Goal: Task Accomplishment & Management: Manage account settings

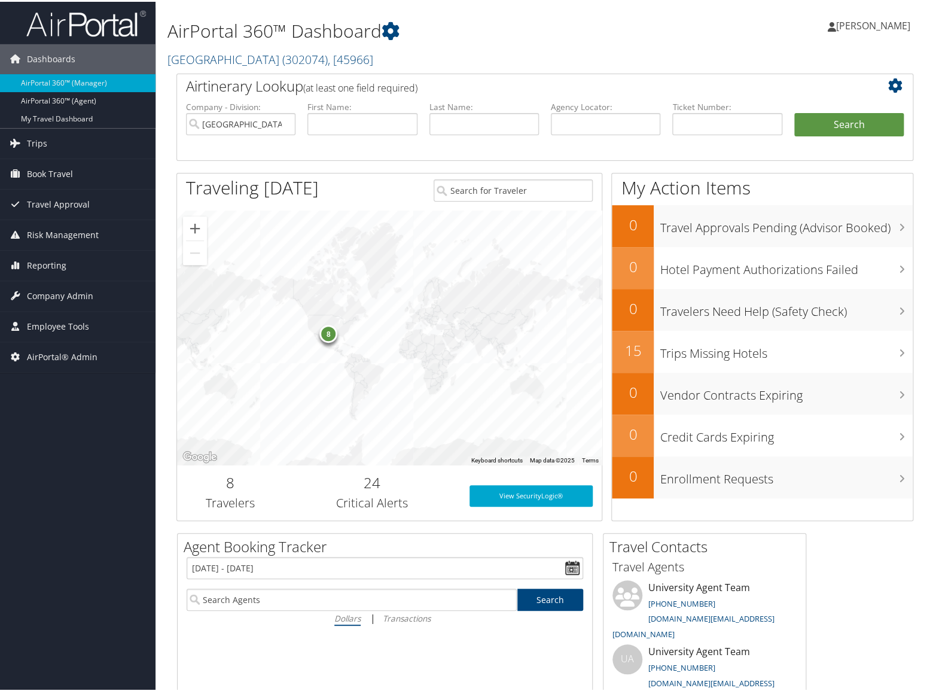
click at [526, 58] on h2 "Abilene Christian University ( 302074 ) , [ 45966 ]" at bounding box center [418, 57] width 503 height 20
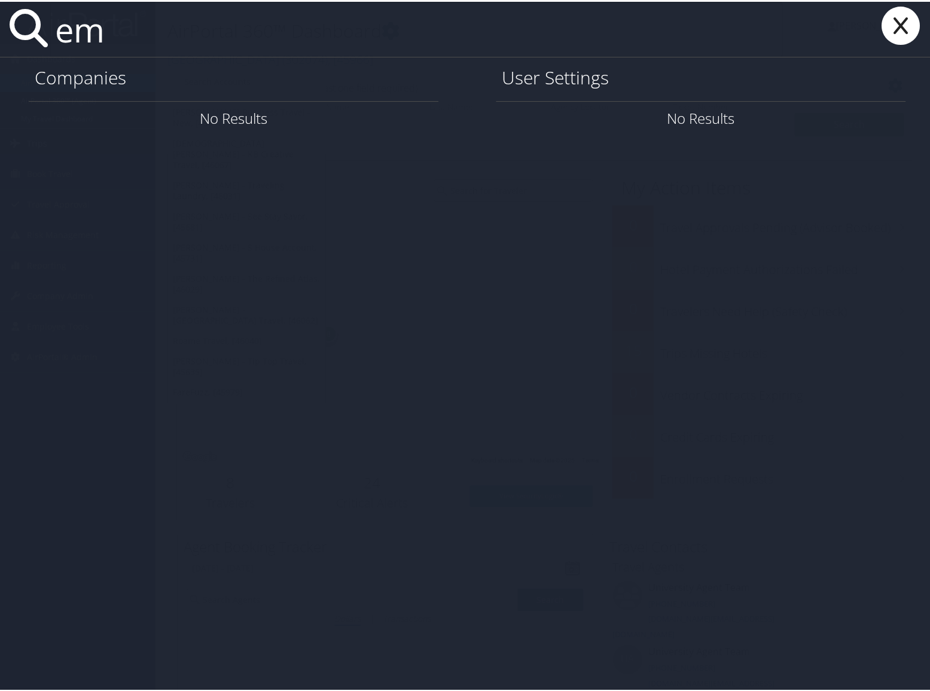
type input "e"
type input "empyrean"
click at [397, 111] on link "Company Info" at bounding box center [387, 116] width 89 height 20
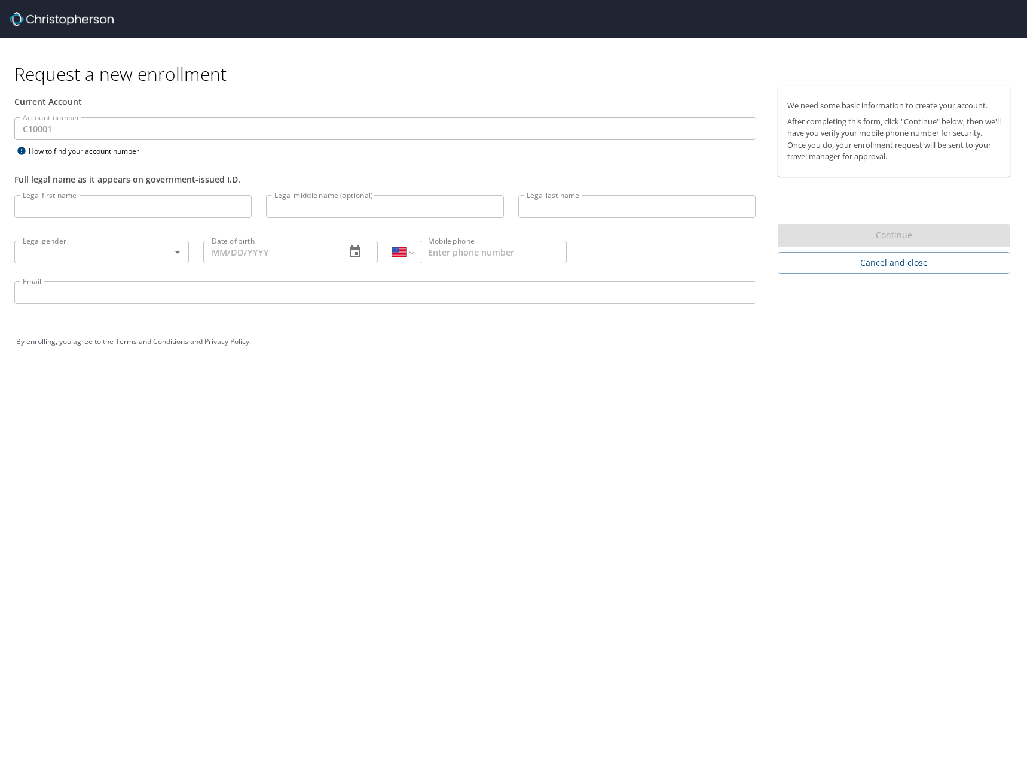
select select "US"
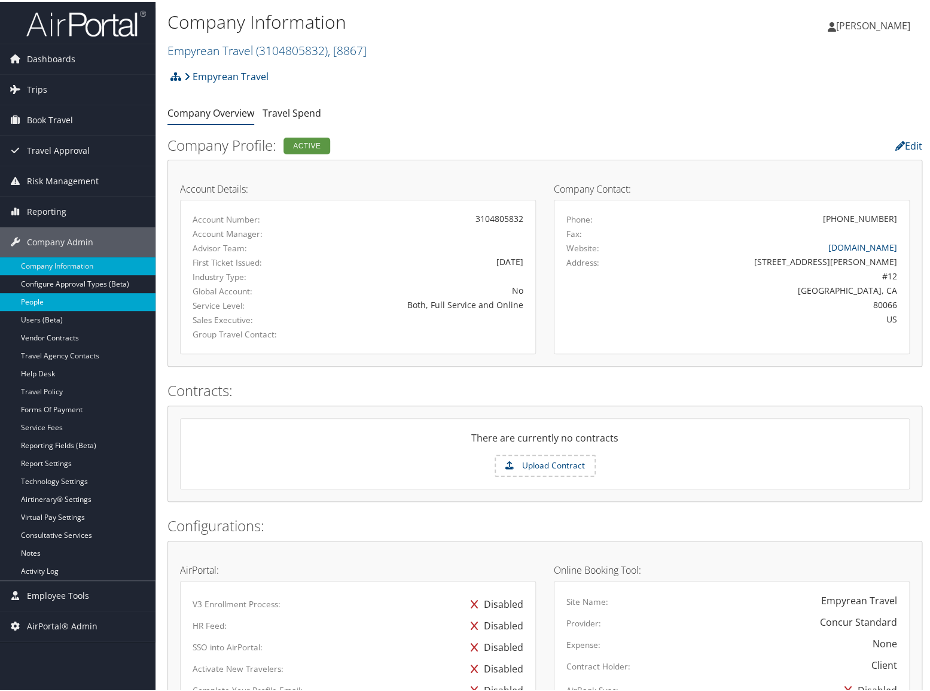
click at [78, 304] on link "People" at bounding box center [77, 300] width 155 height 18
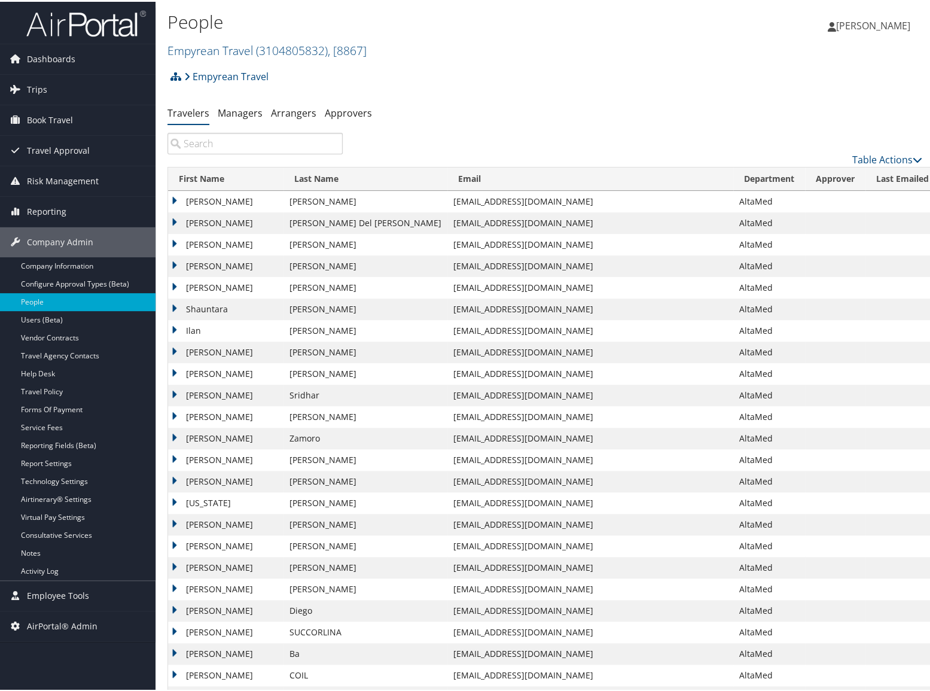
click at [536, 120] on ul "Travelers Managers Arrangers Approvers" at bounding box center [544, 112] width 755 height 22
click at [507, 61] on div "People Empyrean Travel ( 3104805832 ) , [ 8867 ] Empyrean Travel Christopherson…" at bounding box center [418, 34] width 503 height 57
click at [891, 155] on link "Table Actions" at bounding box center [887, 157] width 70 height 13
click at [878, 167] on link "Add New User" at bounding box center [838, 176] width 157 height 20
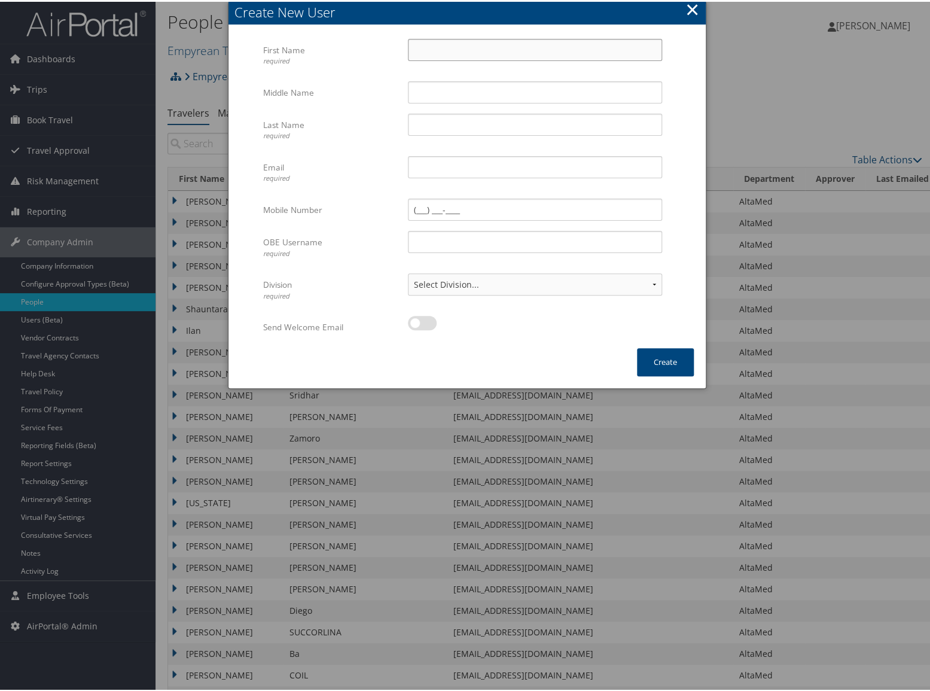
click at [485, 48] on input "First Name required" at bounding box center [535, 48] width 254 height 22
type input "Deepak"
type input "[PERSON_NAME]"
click at [433, 169] on input "Email required" at bounding box center [535, 165] width 254 height 22
paste input "[EMAIL_ADDRESS][DOMAIN_NAME]"
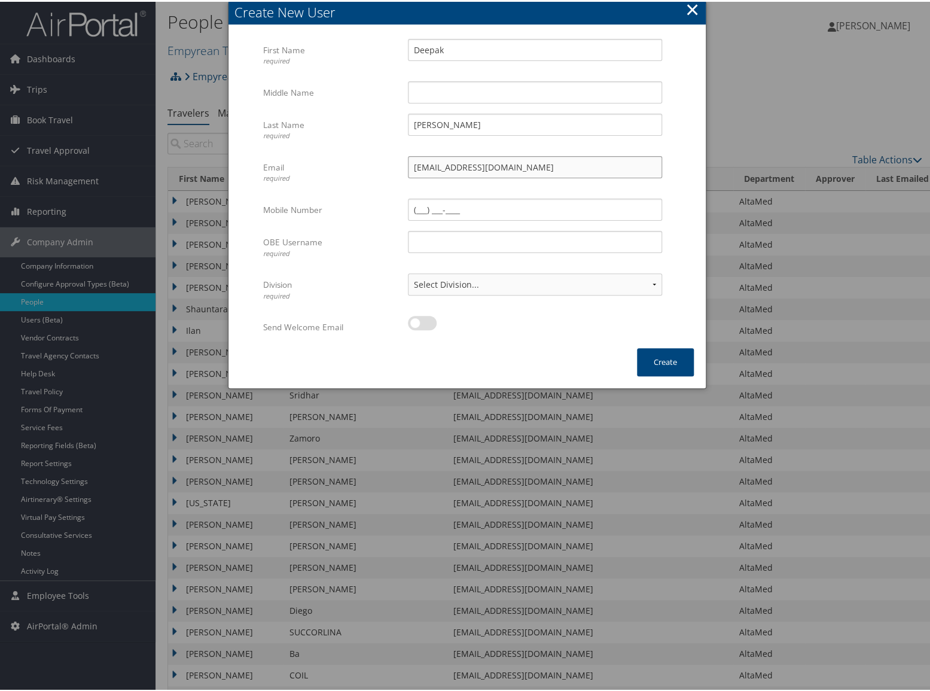
type input "[EMAIL_ADDRESS][DOMAIN_NAME]"
click at [441, 243] on input "OBE Username required" at bounding box center [535, 240] width 254 height 22
paste input "[EMAIL_ADDRESS][DOMAIN_NAME]"
type input "[EMAIL_ADDRESS][DOMAIN_NAME]"
click at [417, 321] on label at bounding box center [422, 321] width 29 height 14
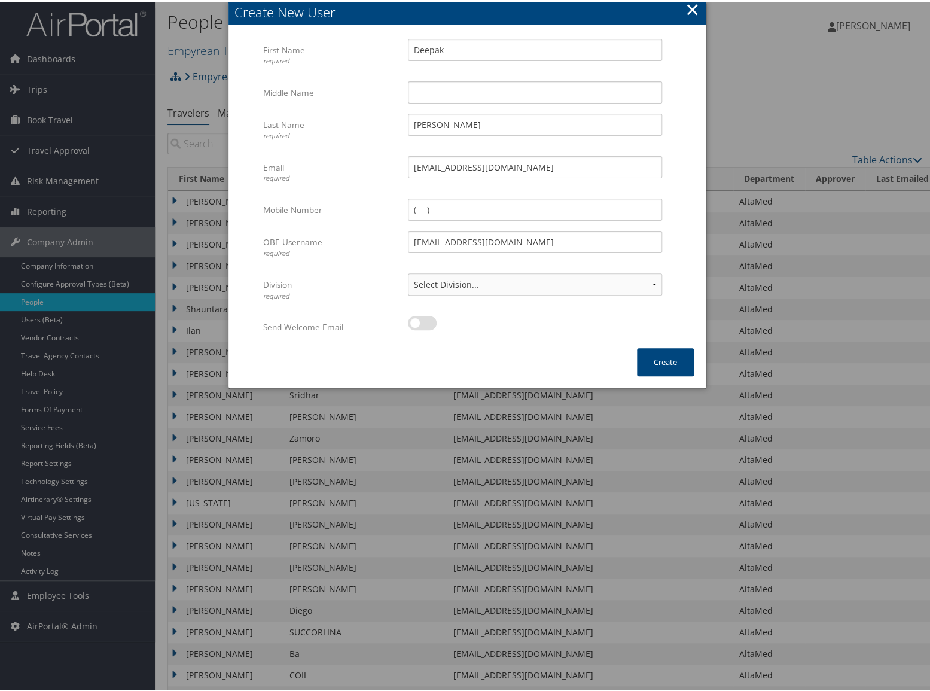
click at [417, 321] on input "checkbox" at bounding box center [418, 323] width 8 height 8
checkbox input "true"
click at [449, 288] on select "Select Division... Account: Empyrean Travel Division: AltaMed Account: ASG Divi…" at bounding box center [535, 283] width 254 height 22
select select "3213"
click at [408, 272] on select "Select Division... Account: Empyrean Travel Division: AltaMed Account: ASG Divi…" at bounding box center [535, 283] width 254 height 22
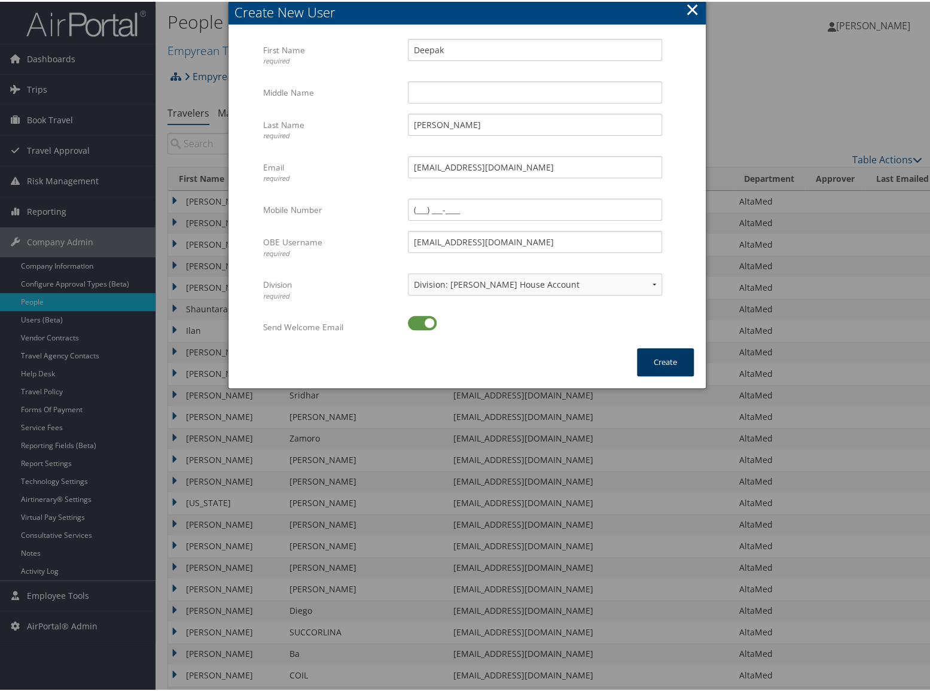
click at [682, 359] on button "Create" at bounding box center [665, 360] width 57 height 28
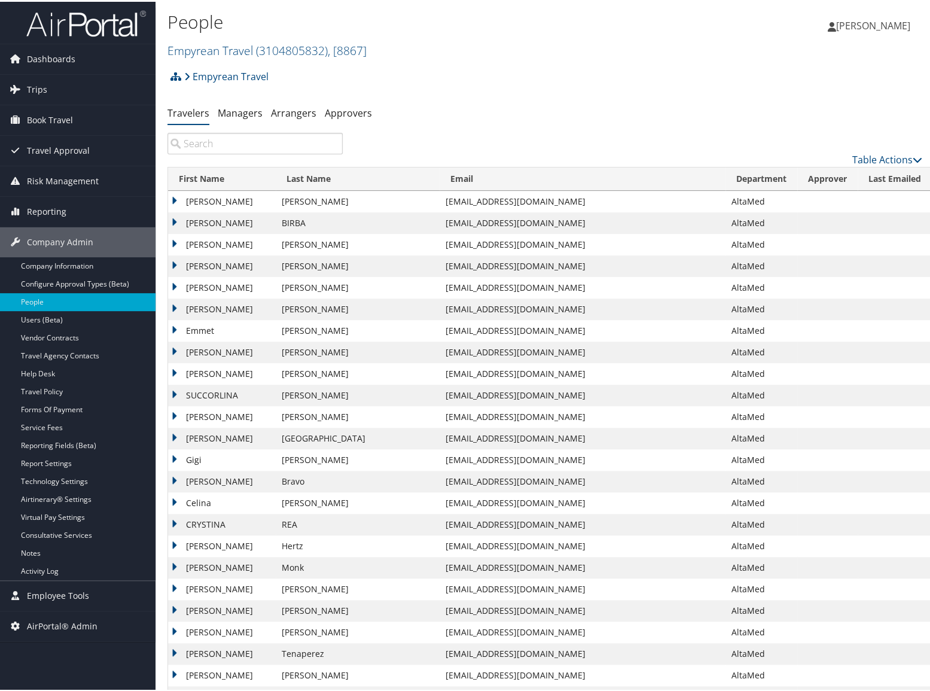
click at [560, 74] on div "Empyrean Travel Account Structure Empyrean Travel (3104805832) ACTIVE Create Ch…" at bounding box center [544, 79] width 755 height 32
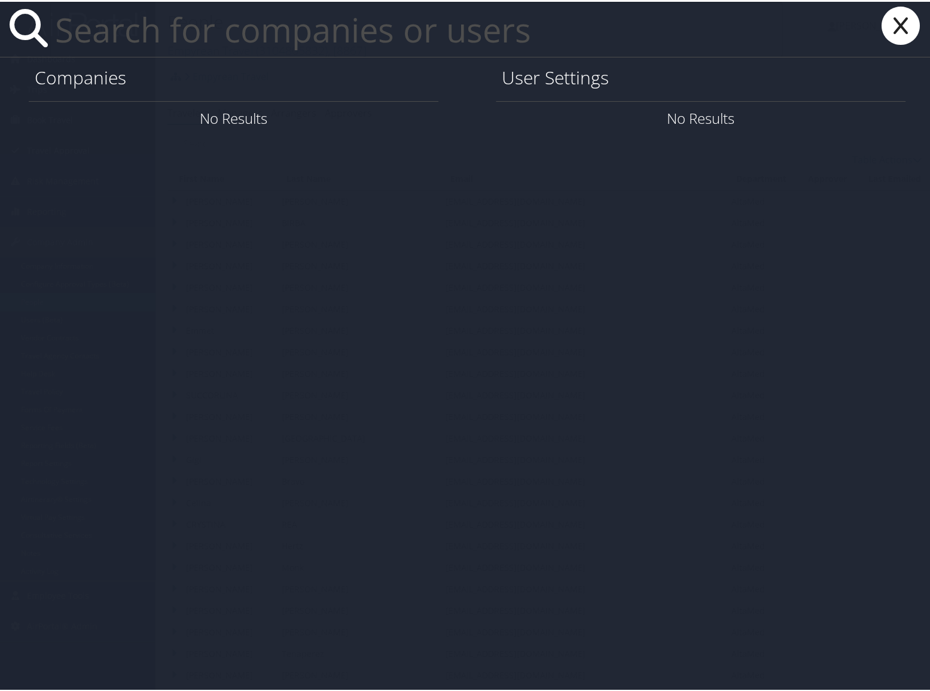
paste input "deepak.rana@live.com"
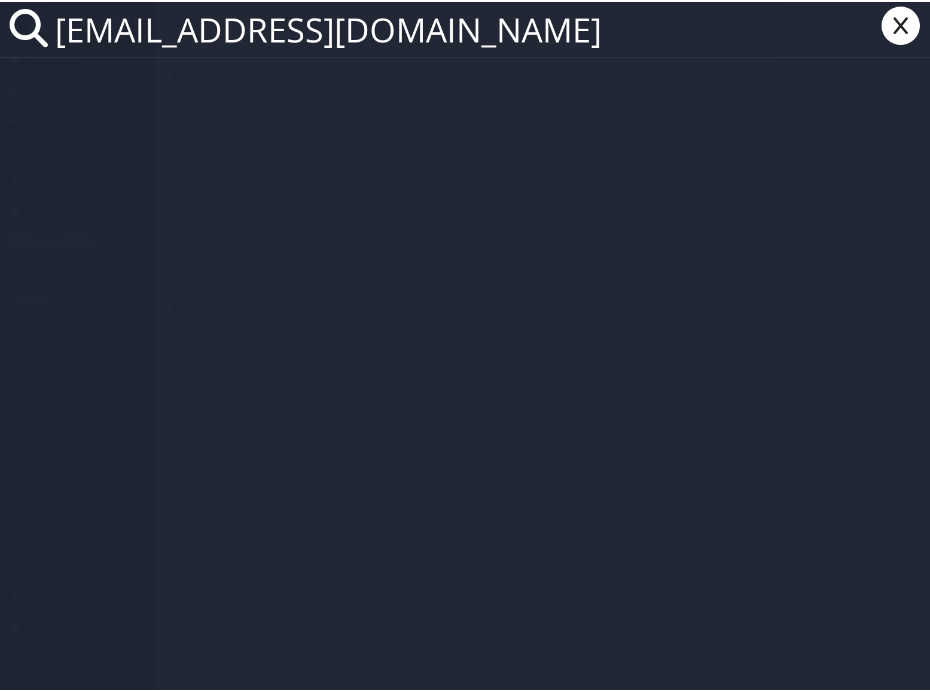
paste input "deepak.rana@live.com"
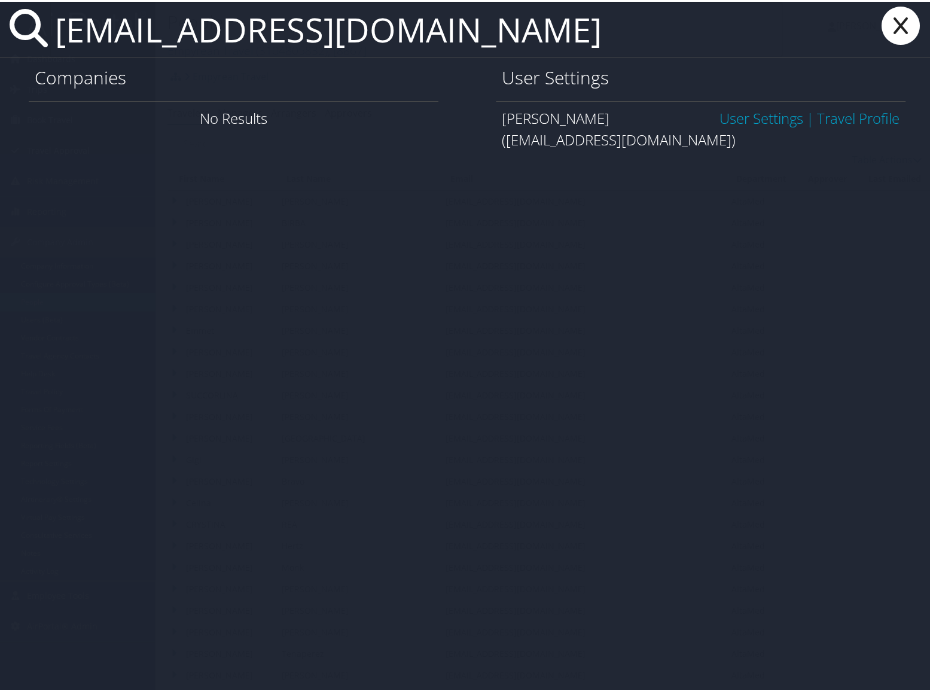
type input "deepak.rana@live.com"
click at [763, 114] on link "User Settings" at bounding box center [761, 116] width 84 height 20
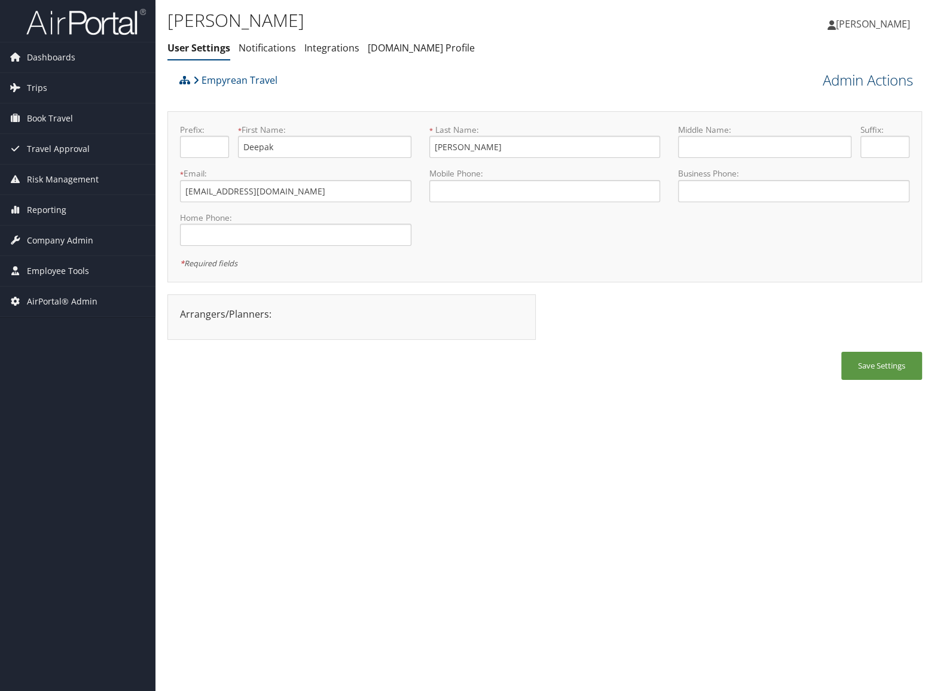
click at [859, 75] on link "Admin Actions" at bounding box center [868, 80] width 90 height 20
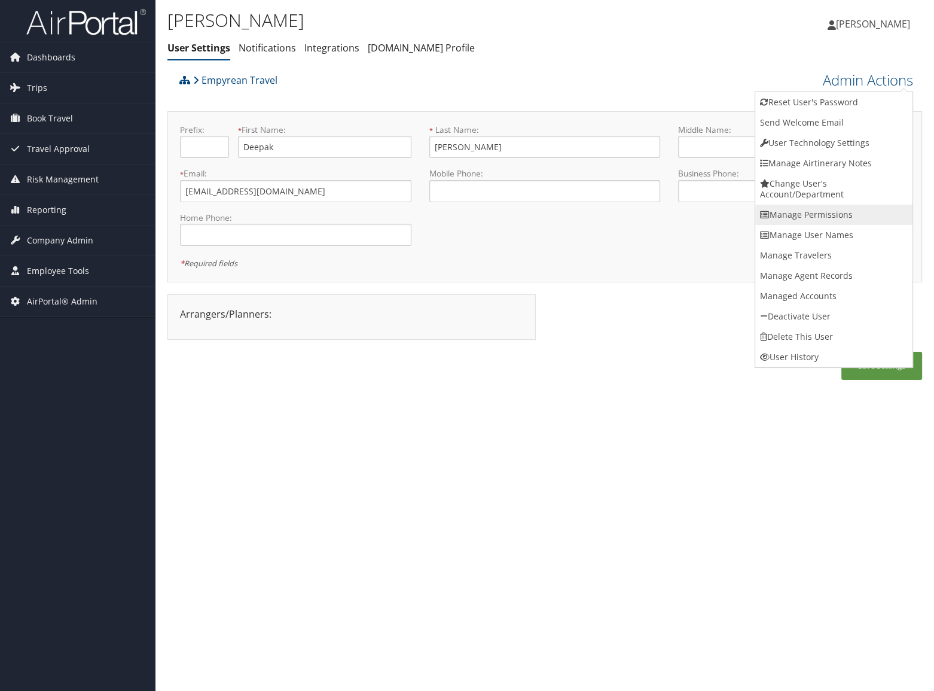
click at [840, 213] on link "Manage Permissions" at bounding box center [833, 215] width 157 height 20
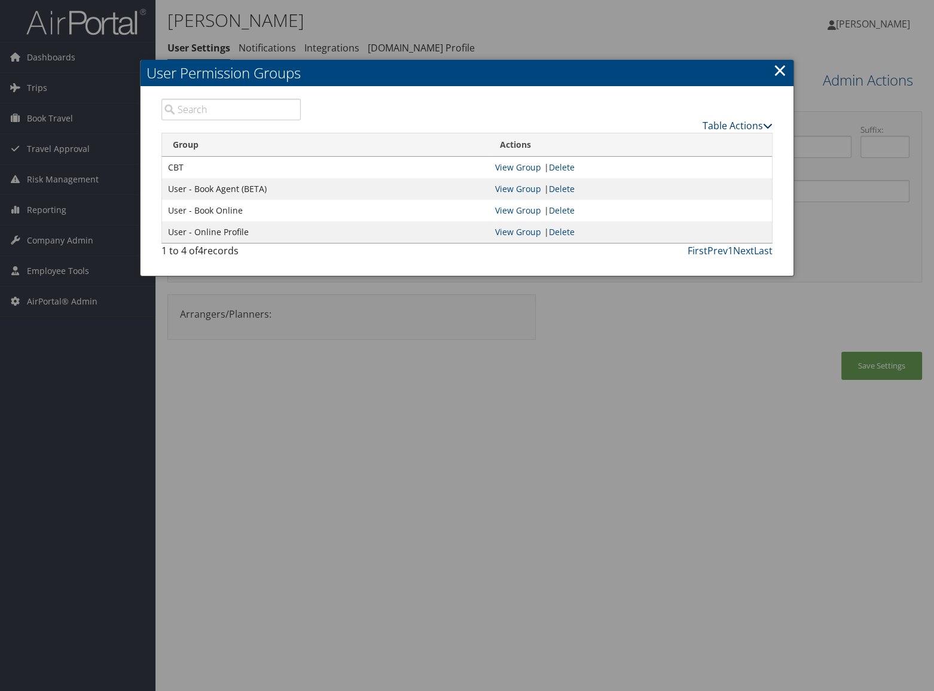
click at [736, 130] on link "Table Actions" at bounding box center [738, 125] width 70 height 13
click at [724, 139] on link "New Record" at bounding box center [692, 143] width 157 height 20
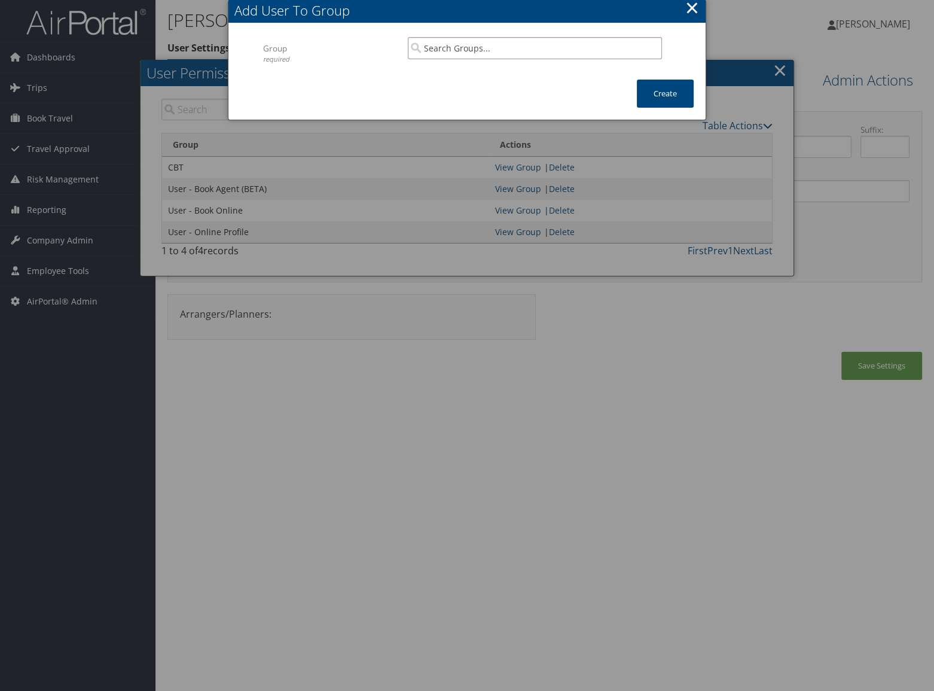
click at [449, 45] on input "search" at bounding box center [535, 48] width 254 height 22
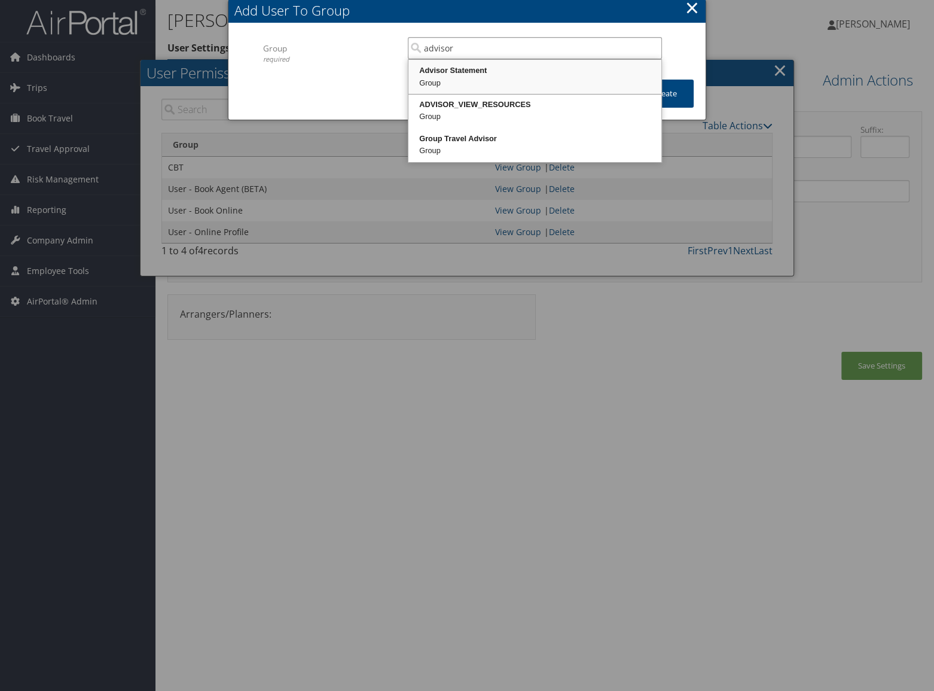
click at [469, 66] on div "Advisor Statement" at bounding box center [534, 71] width 249 height 12
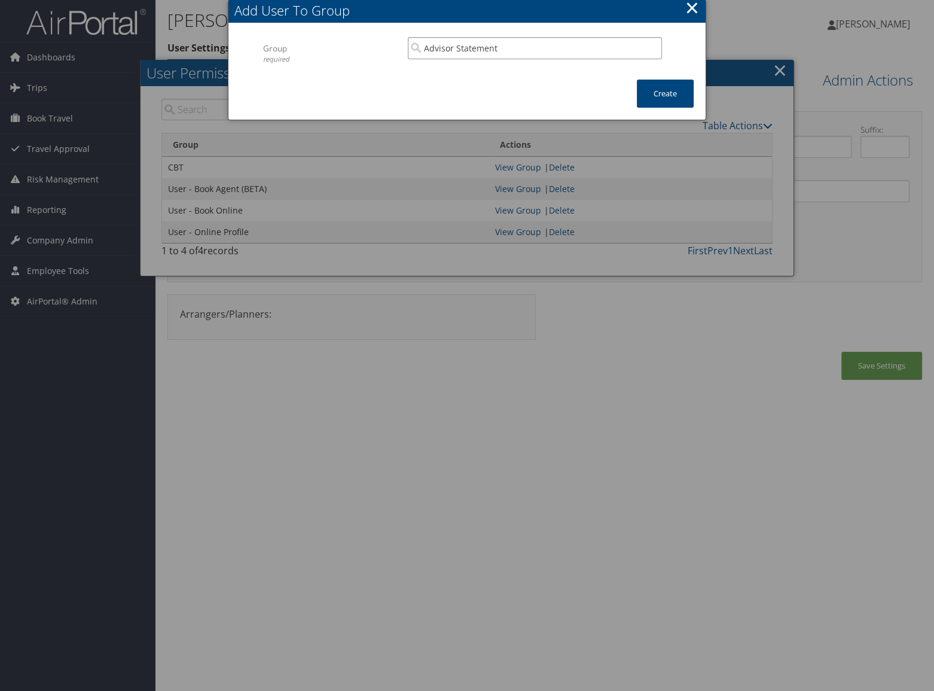
type input "Advisor Statement"
click at [696, 100] on div "Create" at bounding box center [665, 100] width 81 height 40
click at [673, 101] on button "Create" at bounding box center [665, 94] width 57 height 28
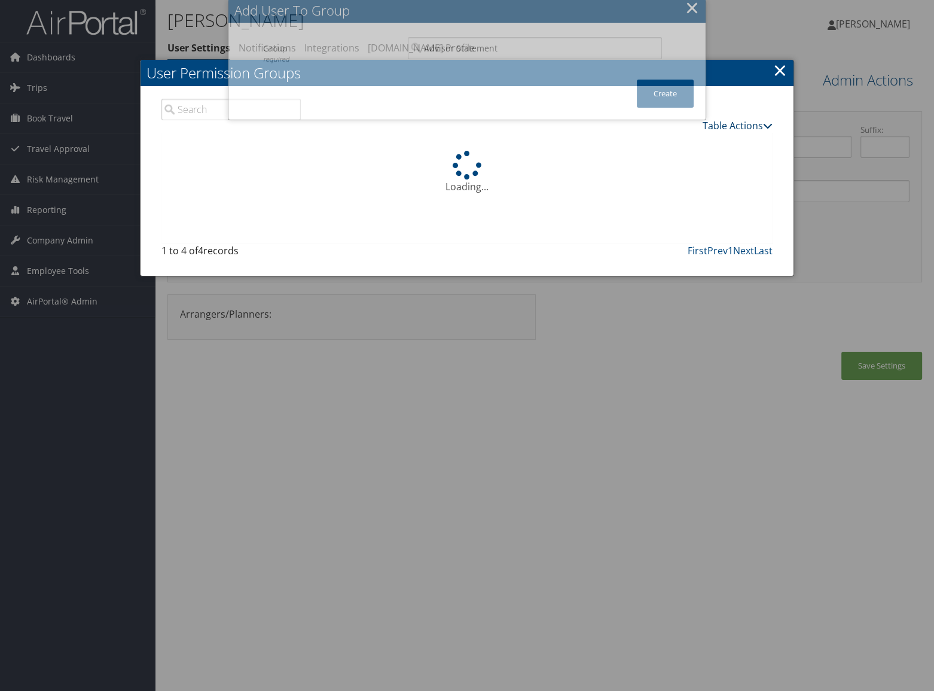
click at [723, 122] on link "Table Actions" at bounding box center [738, 125] width 70 height 13
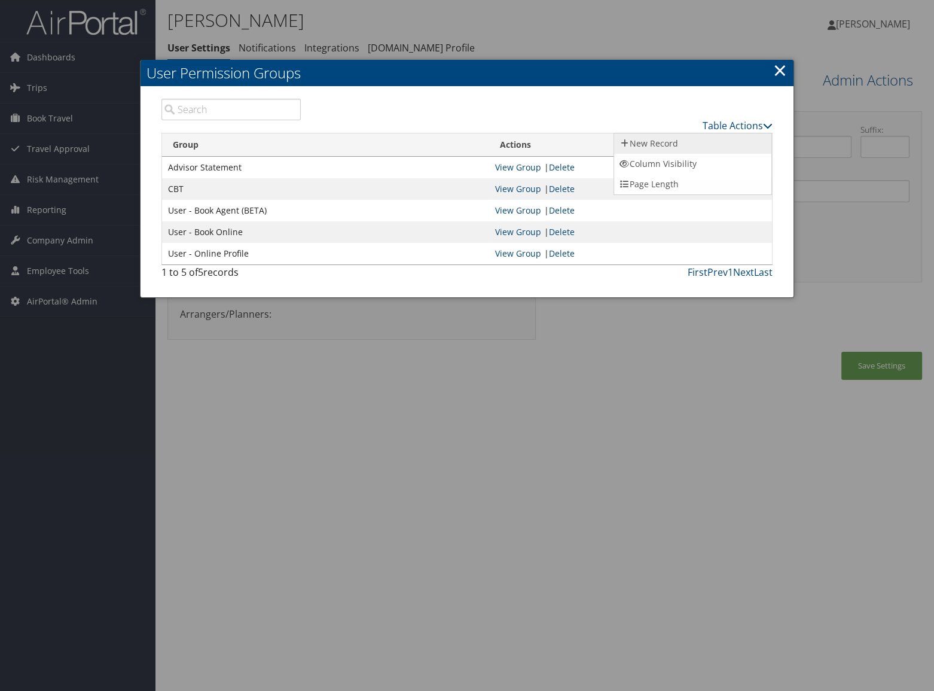
click at [724, 136] on link "New Record" at bounding box center [692, 143] width 157 height 20
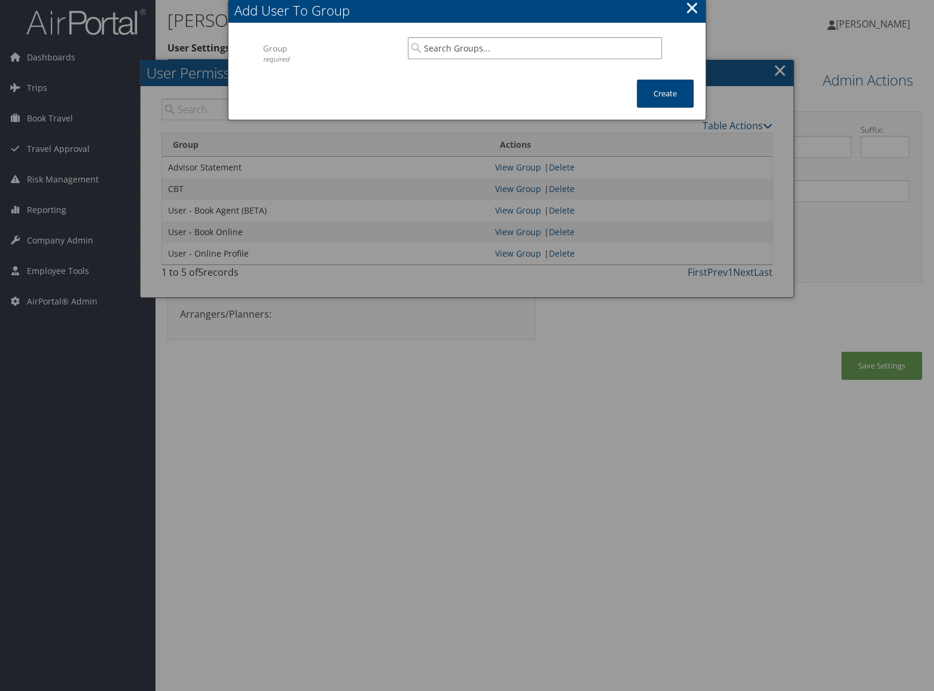
click at [569, 54] on input "search" at bounding box center [535, 48] width 254 height 22
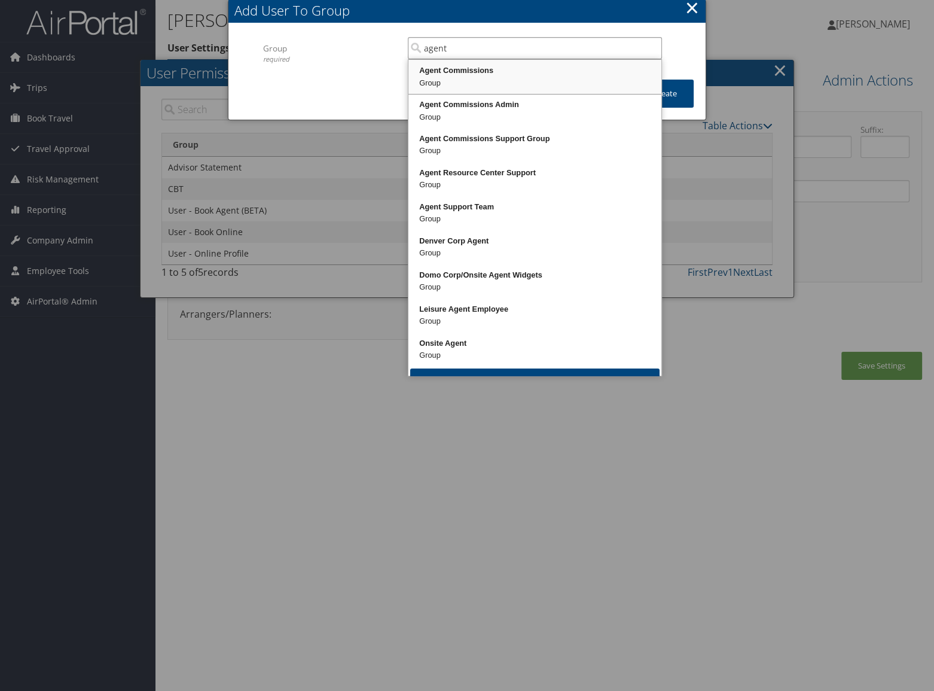
click at [572, 78] on div "Group" at bounding box center [534, 83] width 249 height 12
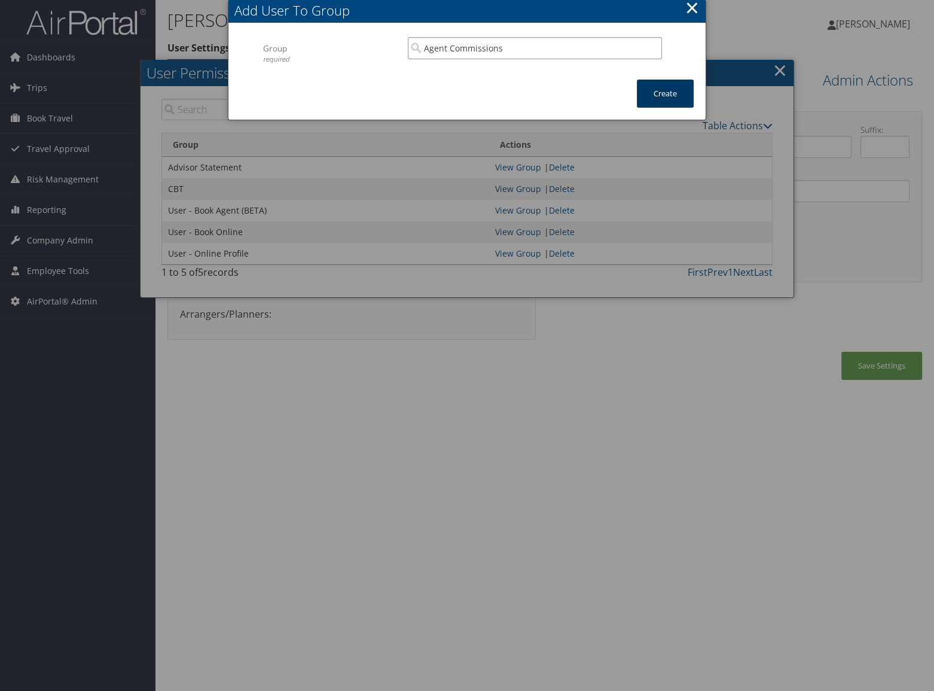
type input "Agent Commissions"
click at [667, 106] on button "Create" at bounding box center [665, 94] width 57 height 28
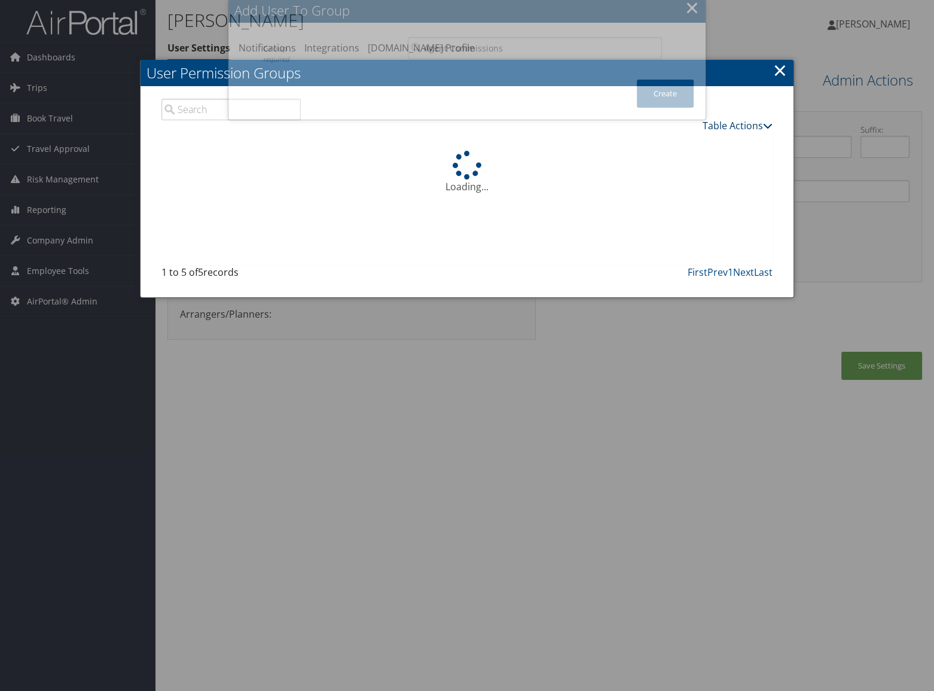
click at [710, 123] on link "Table Actions" at bounding box center [738, 125] width 70 height 13
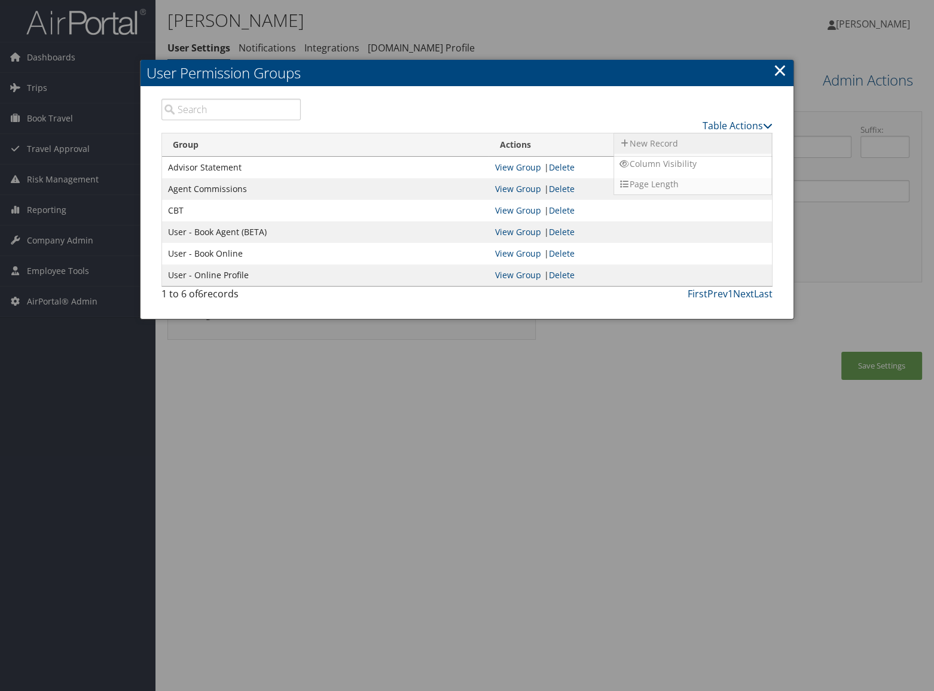
click at [710, 136] on link "New Record" at bounding box center [692, 143] width 157 height 20
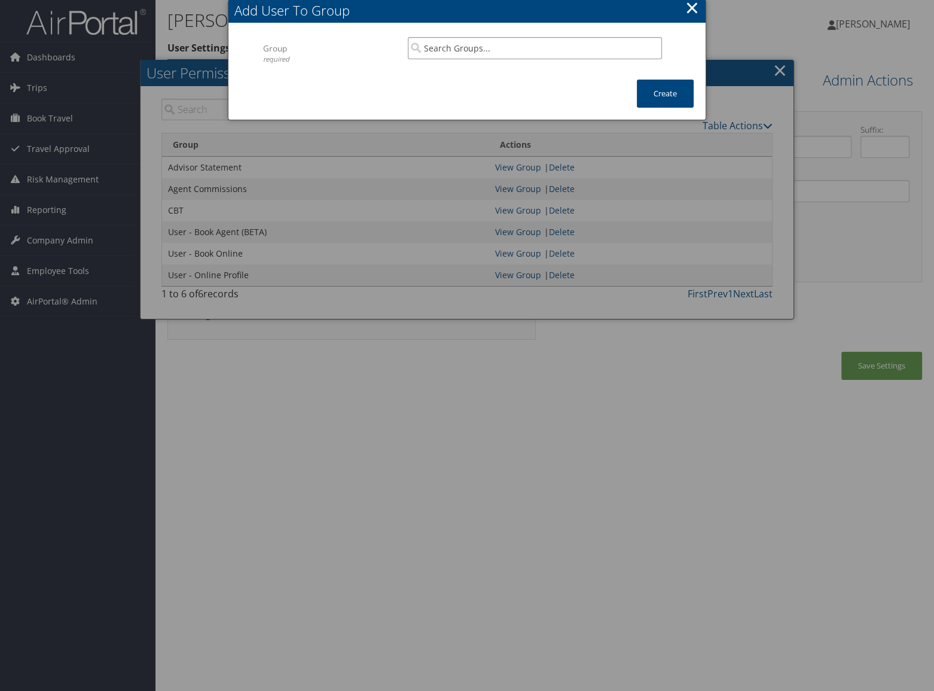
click at [532, 48] on input "search" at bounding box center [535, 48] width 254 height 22
click at [514, 66] on div "Can View Domo" at bounding box center [534, 71] width 249 height 12
type input "Can View Domo"
click at [664, 105] on button "Create" at bounding box center [665, 94] width 57 height 28
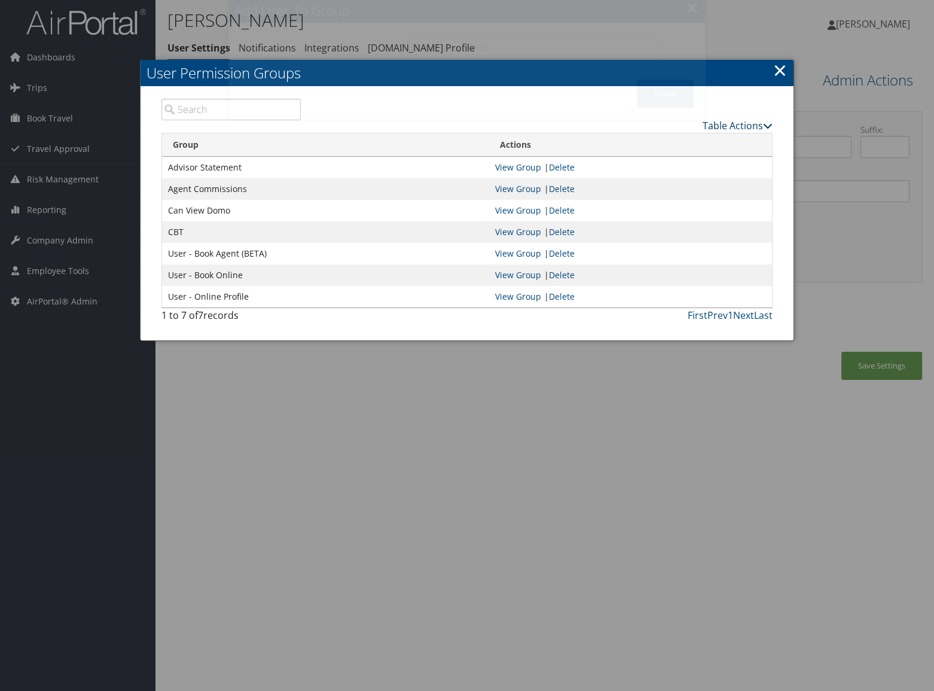
click at [743, 127] on link "Table Actions" at bounding box center [738, 125] width 70 height 13
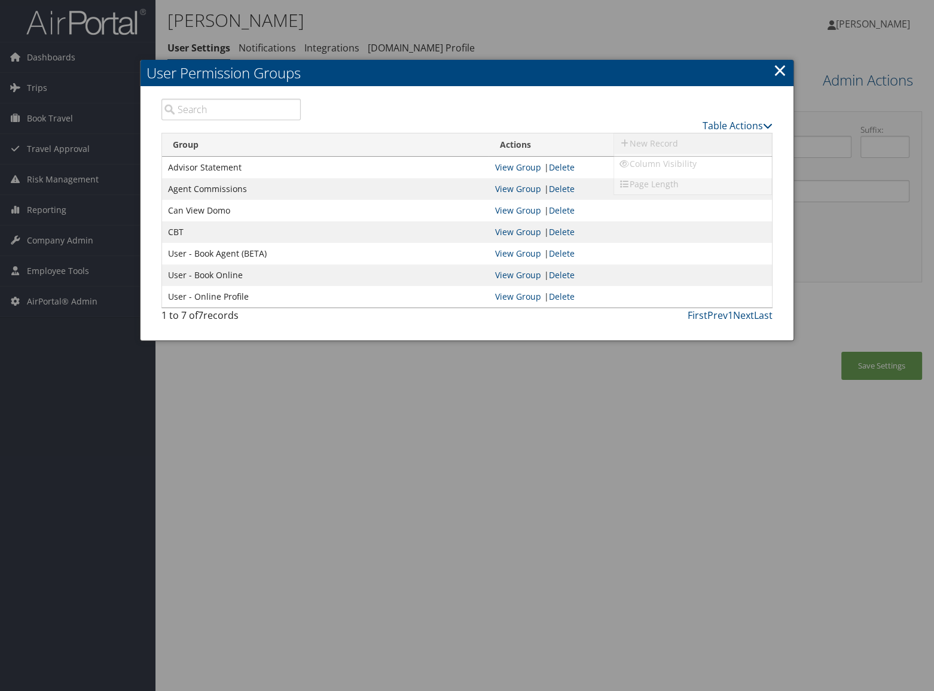
click at [742, 141] on link "New Record" at bounding box center [692, 143] width 157 height 20
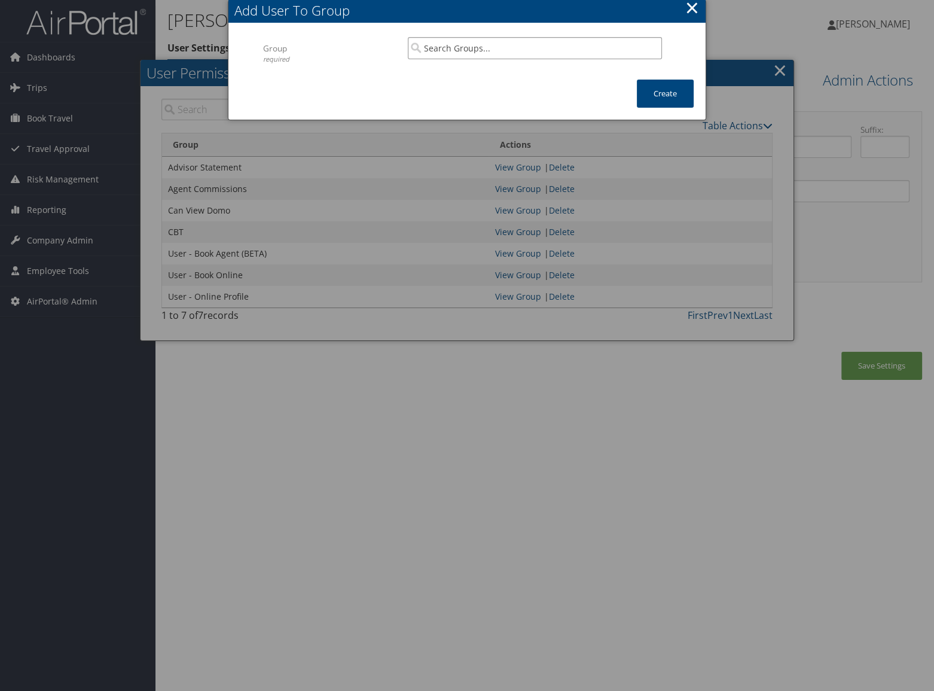
click at [555, 47] on input "search" at bounding box center [535, 48] width 254 height 22
click at [545, 75] on div "Demo Group" at bounding box center [534, 71] width 249 height 12
type input "Demo Group"
click at [664, 89] on button "Create" at bounding box center [665, 94] width 57 height 28
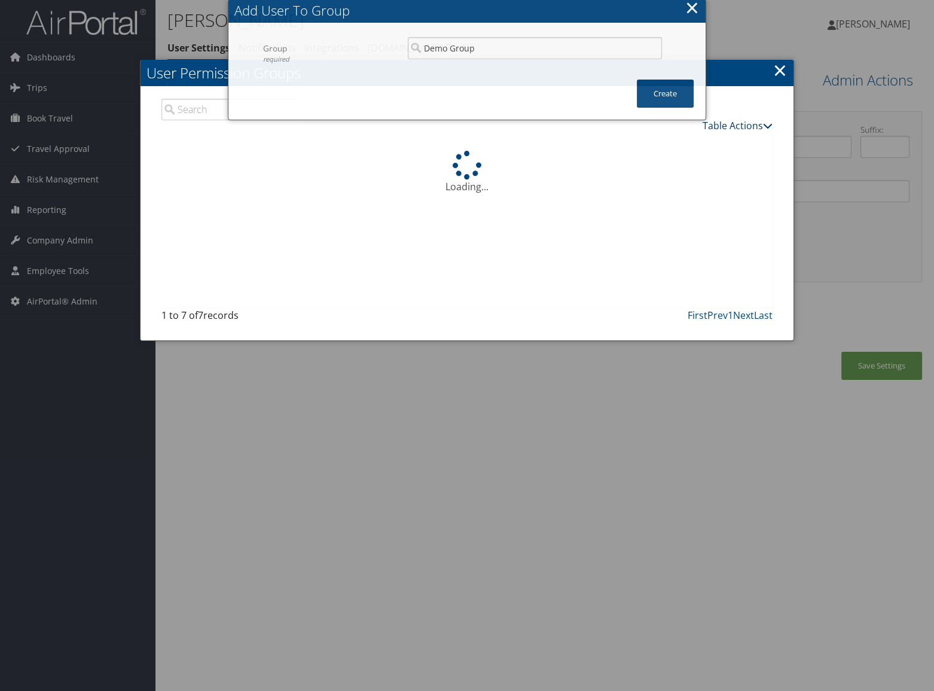
click at [723, 130] on link "Table Actions" at bounding box center [738, 125] width 70 height 13
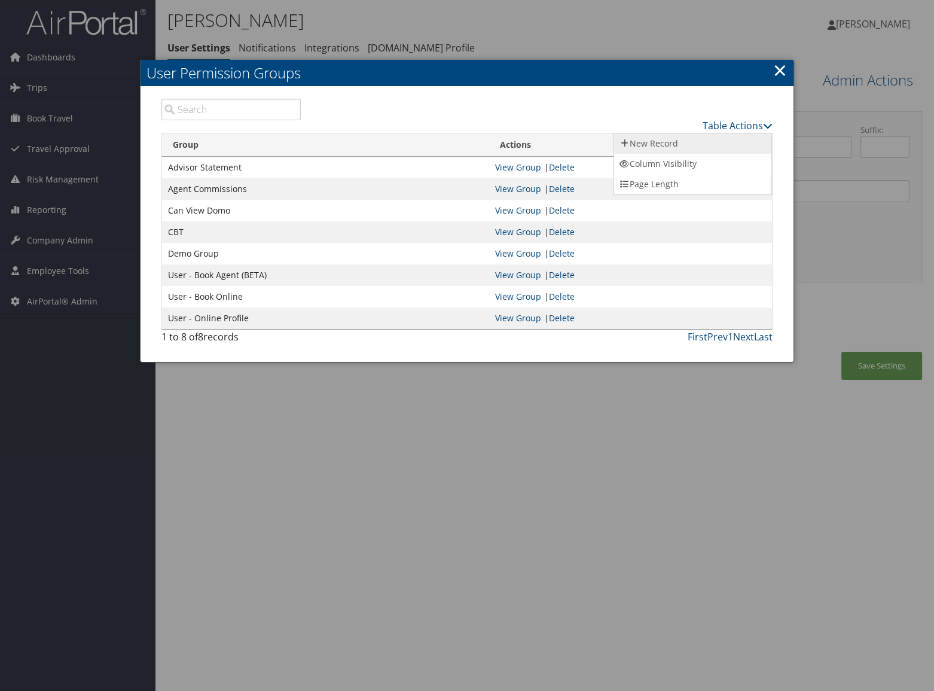
click at [719, 142] on link "New Record" at bounding box center [692, 143] width 157 height 20
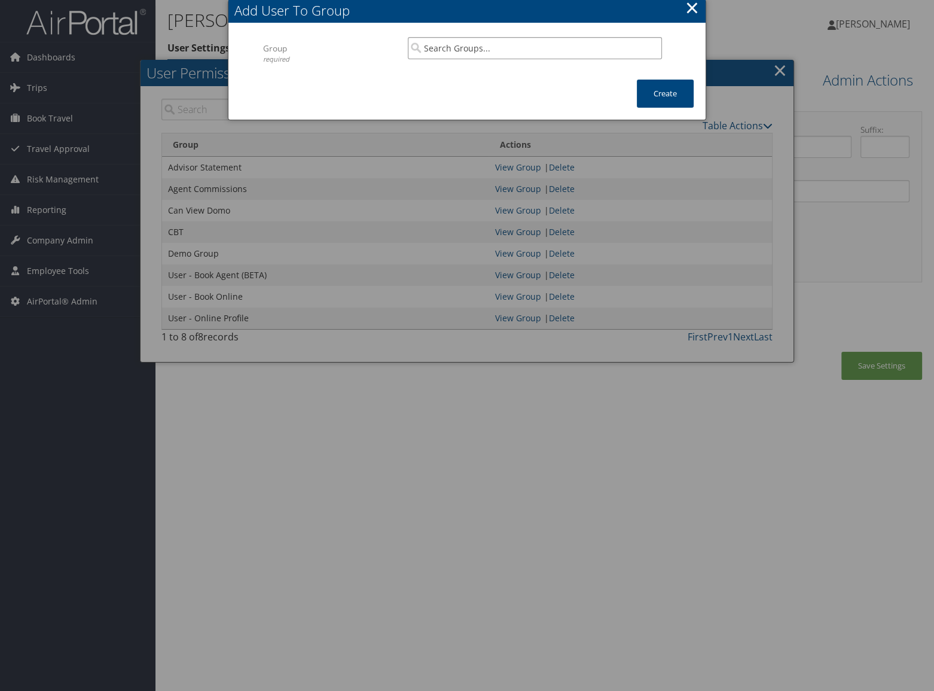
click at [548, 50] on input "search" at bounding box center [535, 48] width 254 height 22
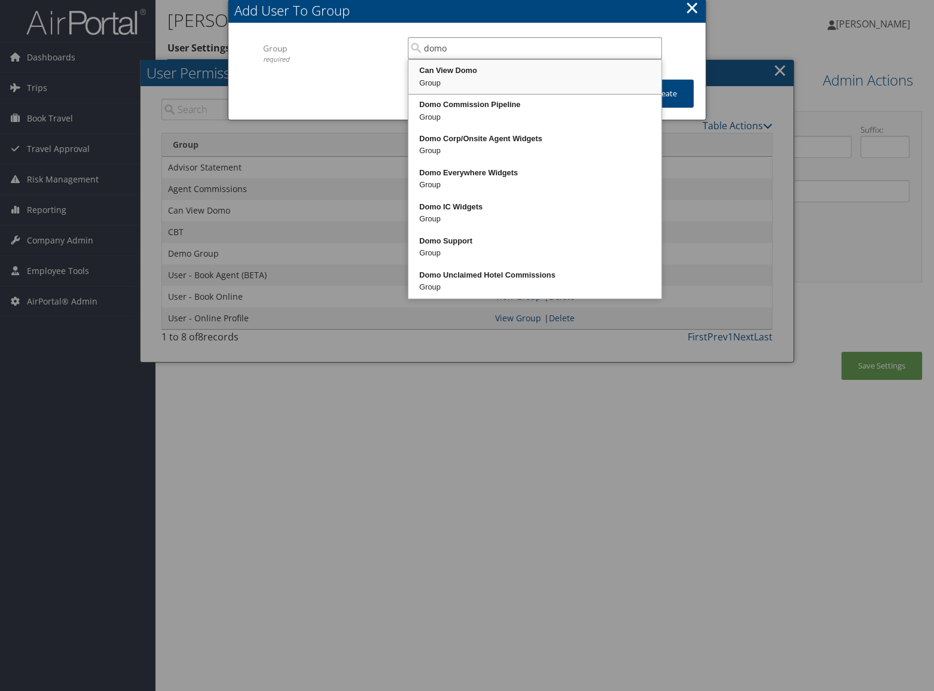
click at [542, 94] on li "Domo Commission Pipeline Group" at bounding box center [534, 111] width 253 height 34
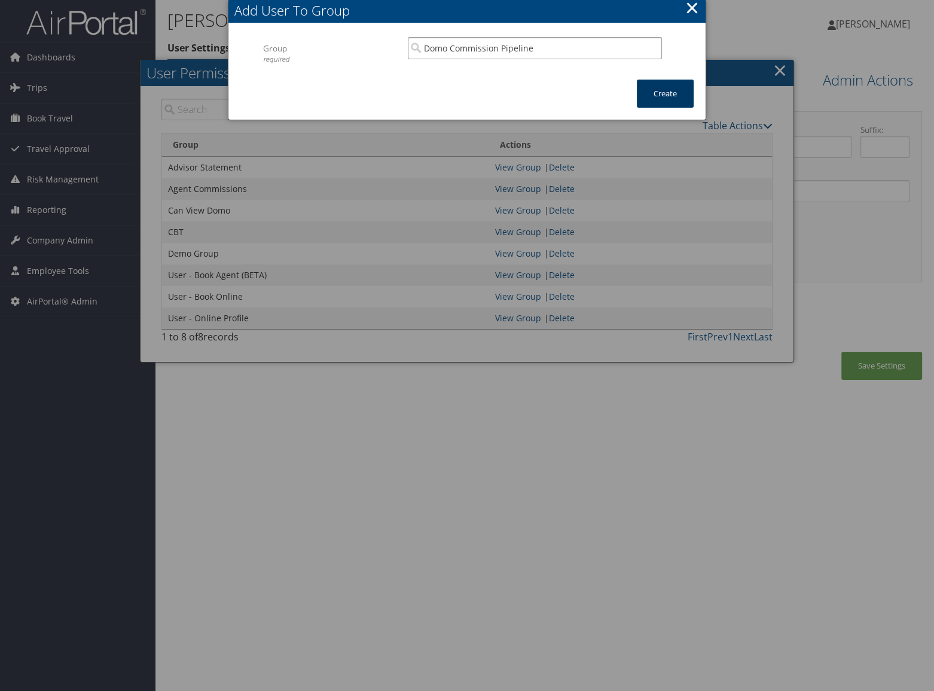
type input "Domo Commission Pipeline"
click at [655, 88] on button "Create" at bounding box center [665, 94] width 57 height 28
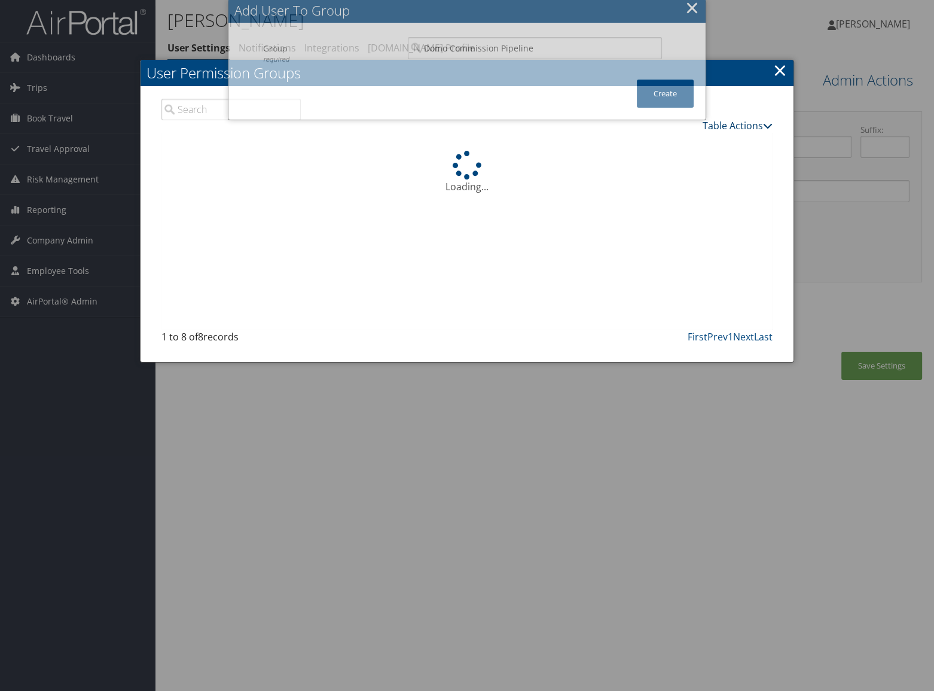
click at [742, 123] on link "Table Actions" at bounding box center [738, 125] width 70 height 13
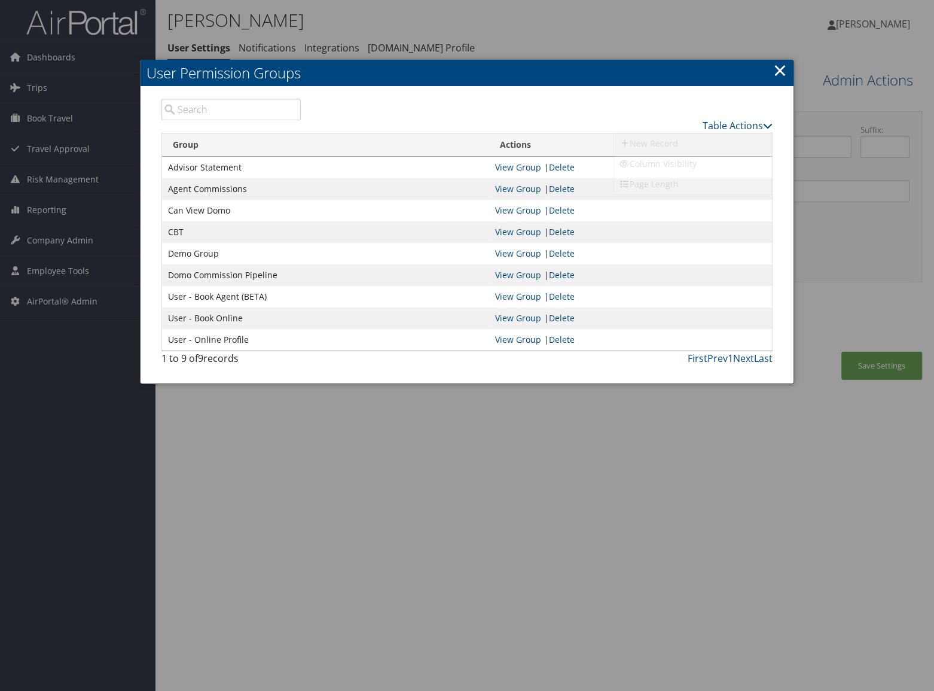
click at [739, 142] on link "New Record" at bounding box center [692, 143] width 157 height 20
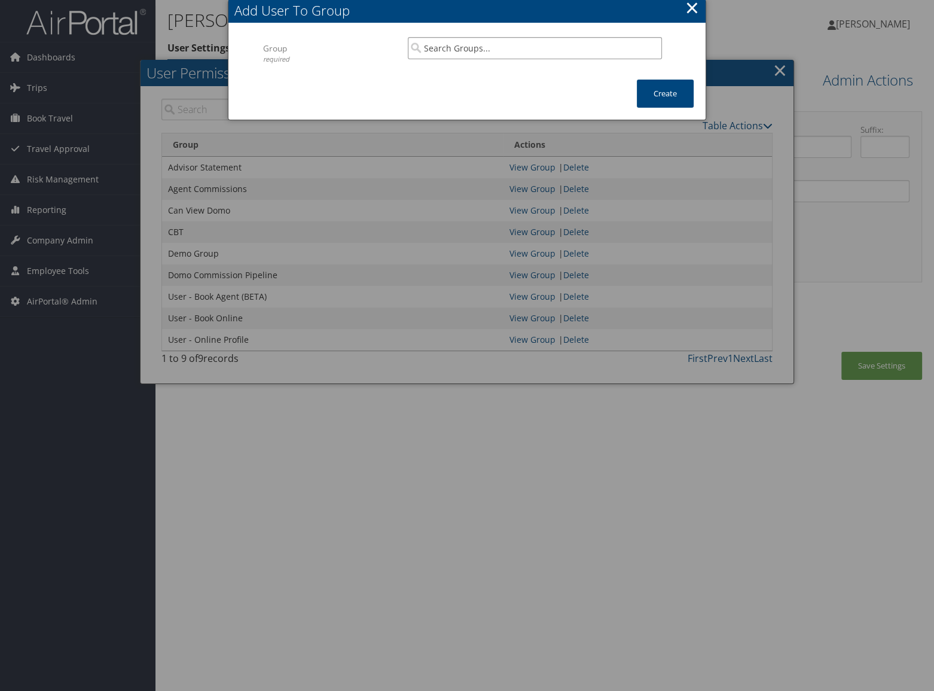
click at [512, 45] on input "search" at bounding box center [535, 48] width 254 height 22
click at [509, 84] on div "Group" at bounding box center [534, 83] width 249 height 12
type input "Domo IC Widgets"
click at [668, 98] on button "Create" at bounding box center [665, 94] width 57 height 28
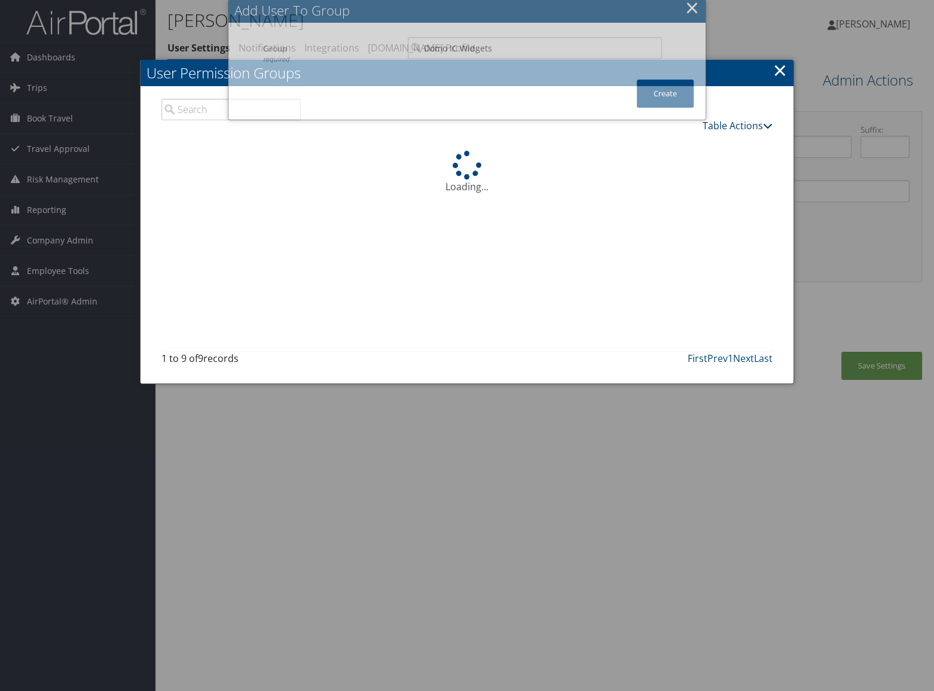
click at [714, 127] on link "Table Actions" at bounding box center [738, 125] width 70 height 13
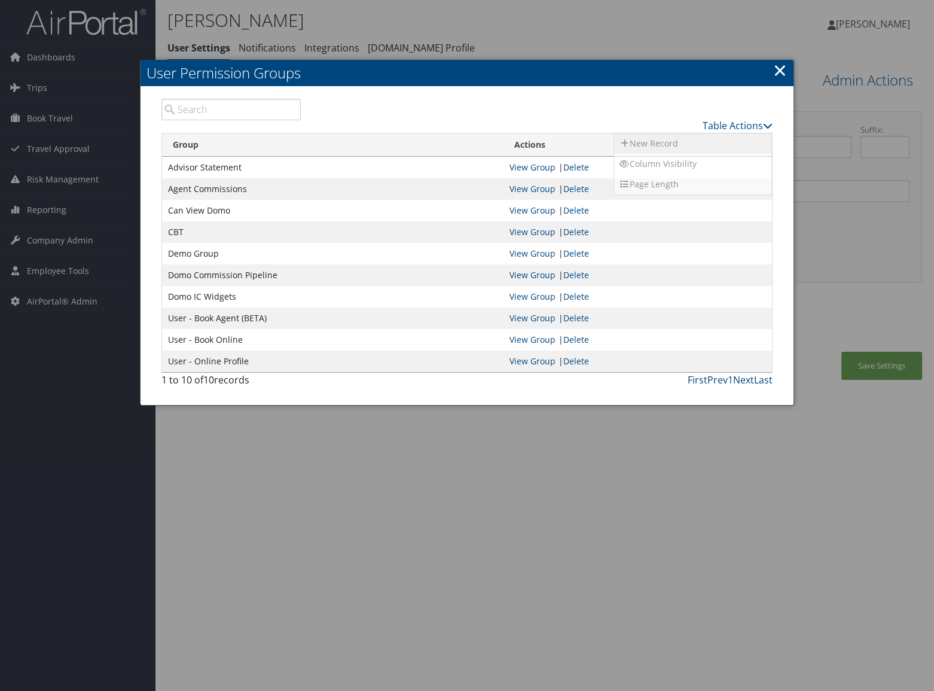
click at [713, 135] on link "New Record" at bounding box center [692, 143] width 157 height 20
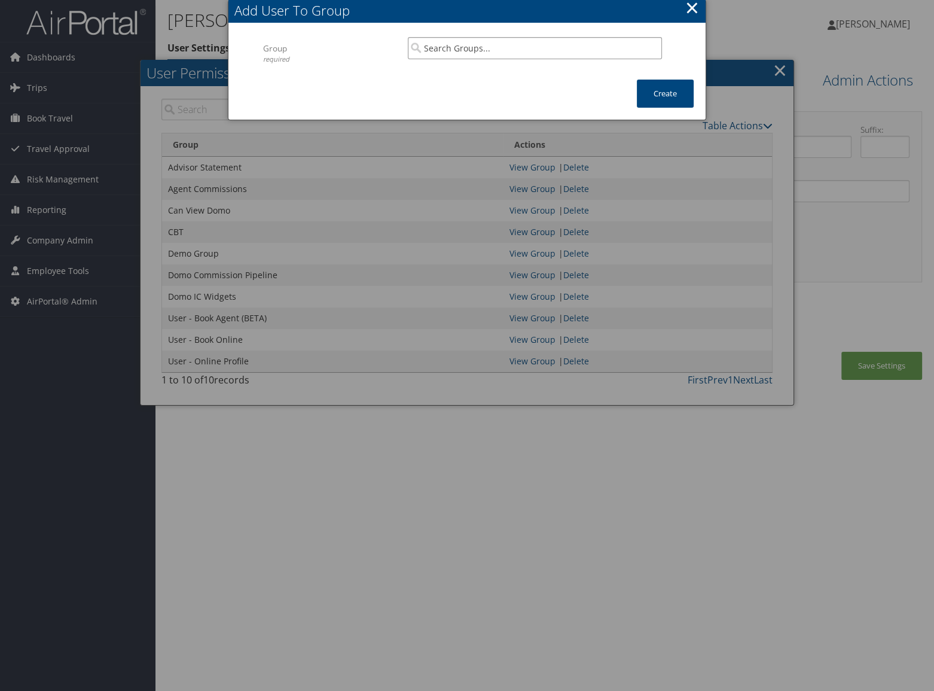
click at [490, 49] on input "search" at bounding box center [535, 48] width 254 height 22
click at [496, 68] on div "IC Monthly Statement" at bounding box center [534, 71] width 249 height 12
type input "IC Monthly Statement"
click at [667, 104] on button "Create" at bounding box center [665, 94] width 57 height 28
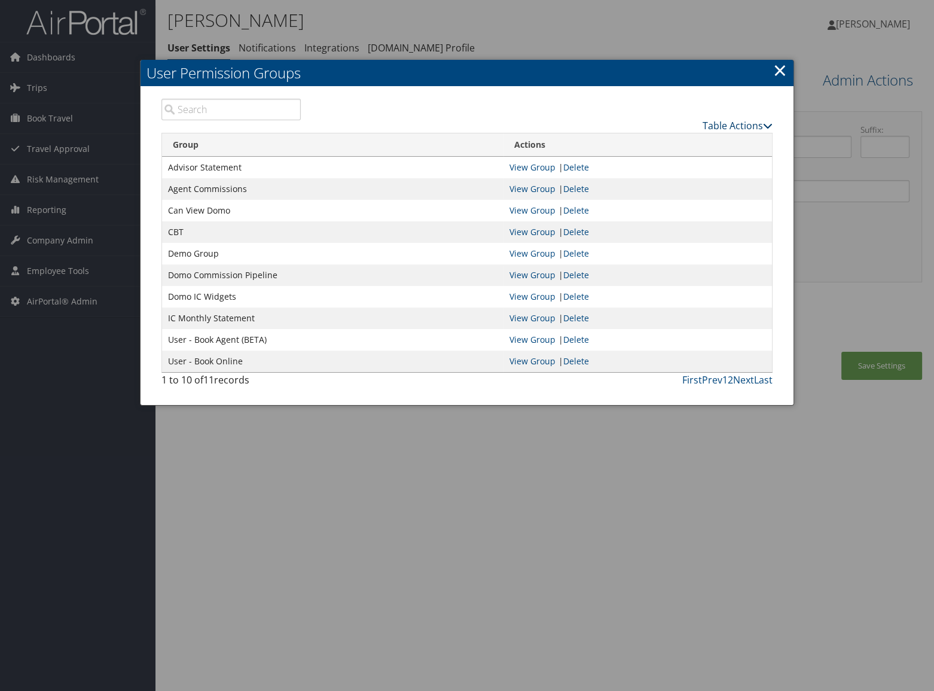
click at [735, 120] on link "Table Actions" at bounding box center [738, 125] width 70 height 13
click at [705, 136] on link "New Record" at bounding box center [692, 143] width 157 height 20
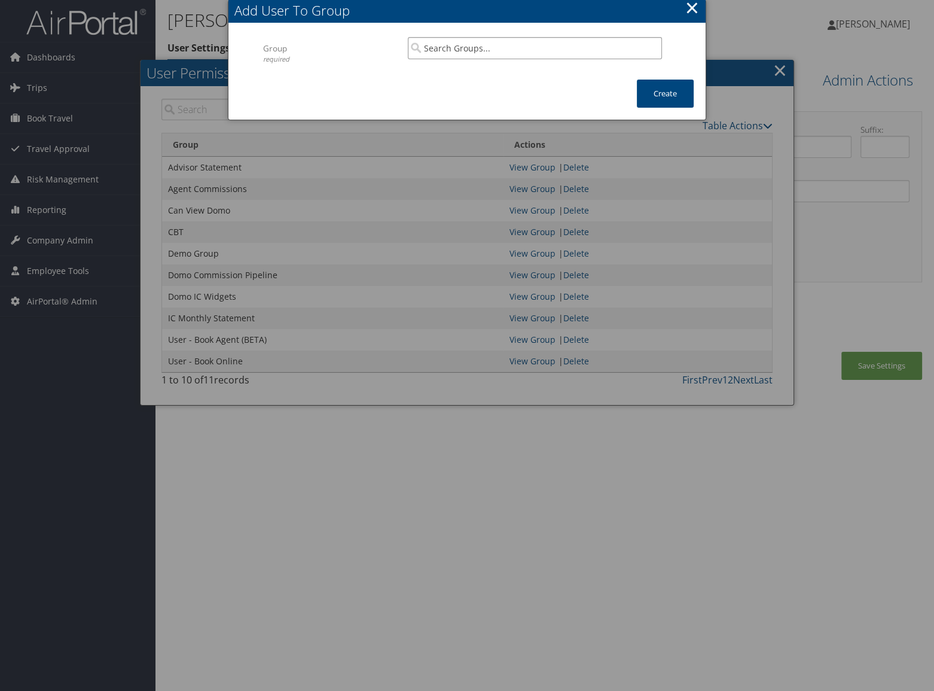
click at [613, 54] on input "search" at bounding box center [535, 48] width 254 height 22
click at [572, 62] on div "Independent Consultants Group" at bounding box center [534, 77] width 249 height 31
type input "Independent Consultants"
click at [676, 100] on button "Create" at bounding box center [665, 94] width 57 height 28
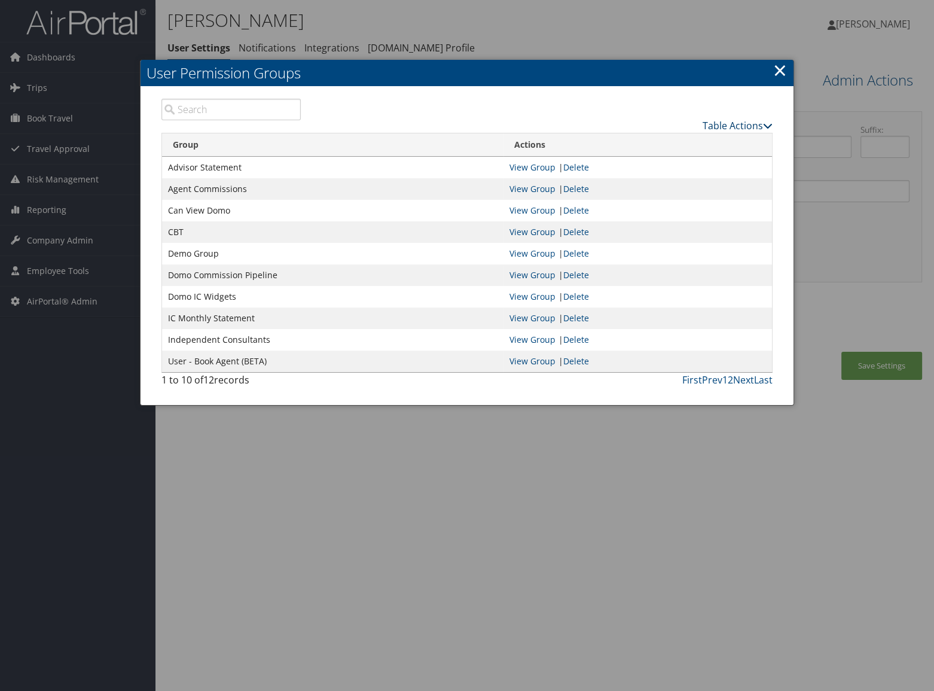
click at [733, 123] on link "Table Actions" at bounding box center [738, 125] width 70 height 13
click at [720, 139] on link "New Record" at bounding box center [692, 143] width 157 height 20
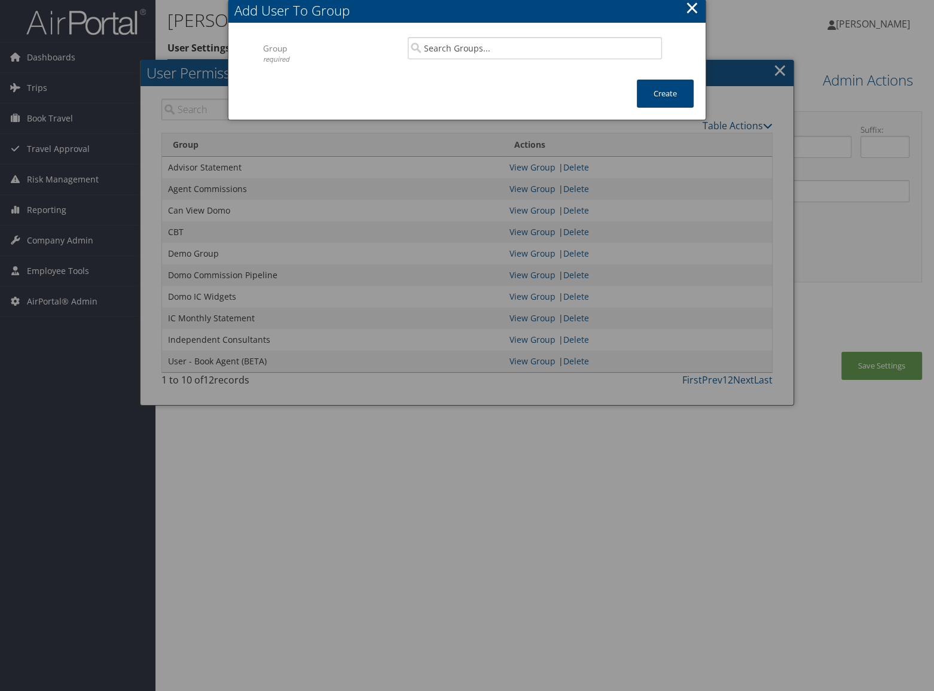
click at [697, 8] on button "×" at bounding box center [692, 8] width 14 height 24
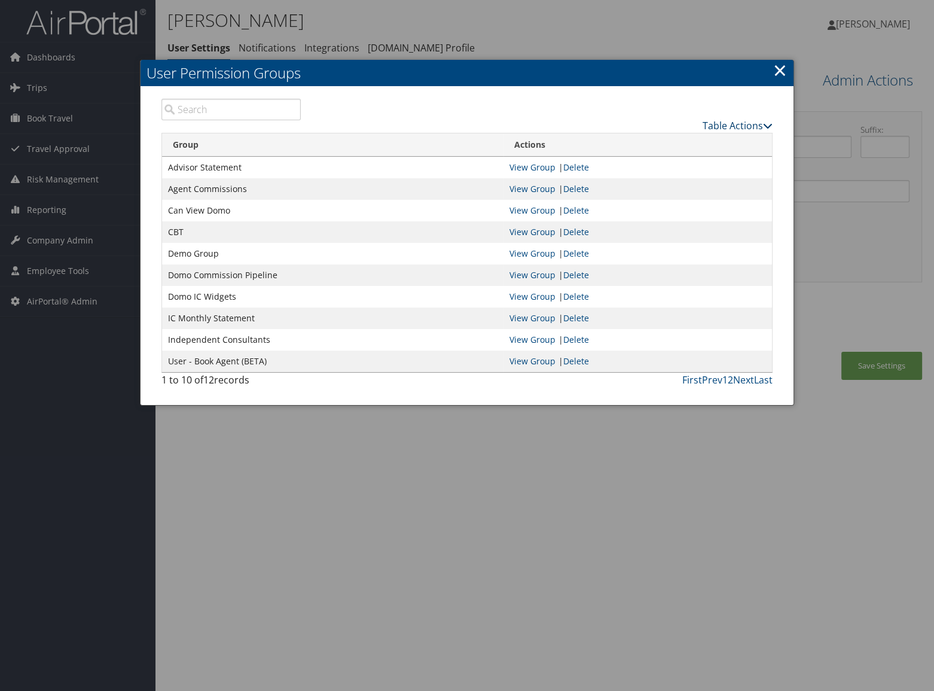
click at [722, 129] on link "Table Actions" at bounding box center [738, 125] width 70 height 13
click at [702, 175] on link "Page Length" at bounding box center [692, 184] width 157 height 20
click at [636, 161] on link "25" at bounding box center [692, 165] width 157 height 20
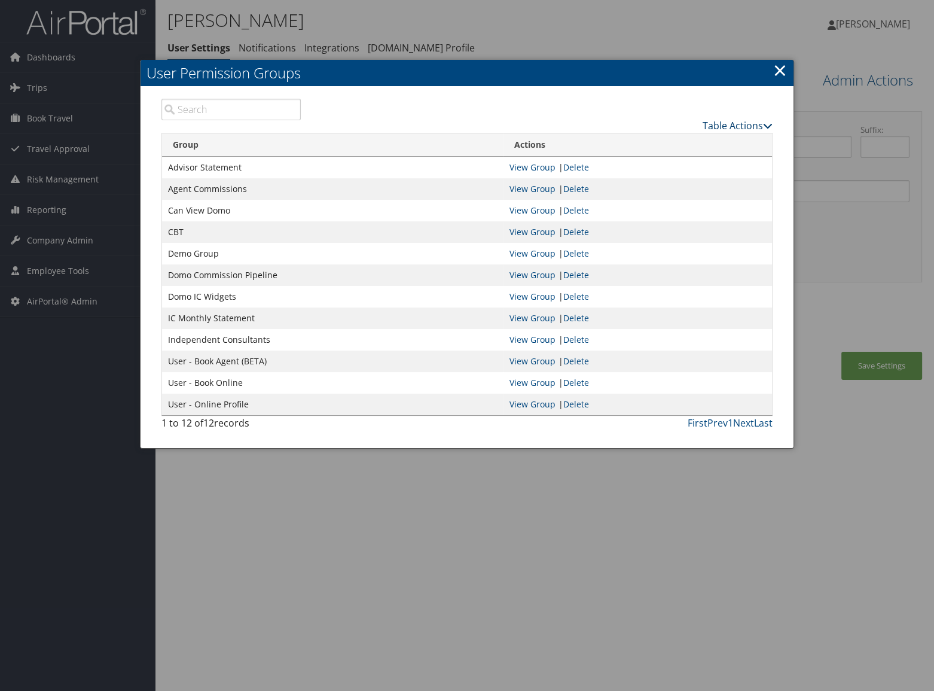
click at [727, 126] on link "Table Actions" at bounding box center [738, 125] width 70 height 13
click at [730, 133] on link "New Record" at bounding box center [692, 143] width 157 height 20
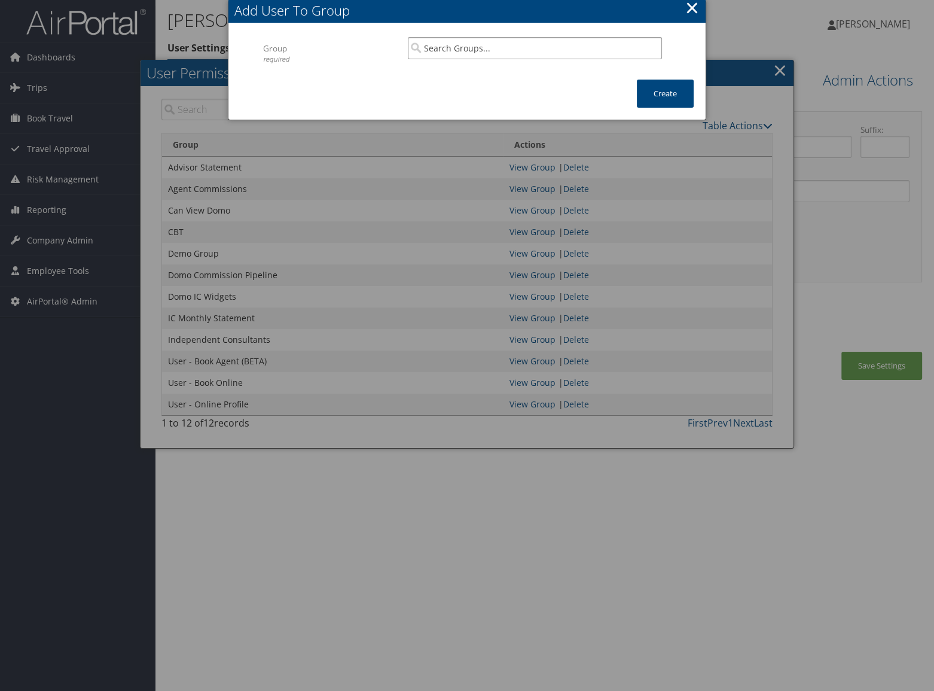
click at [577, 41] on input "search" at bounding box center [535, 48] width 254 height 22
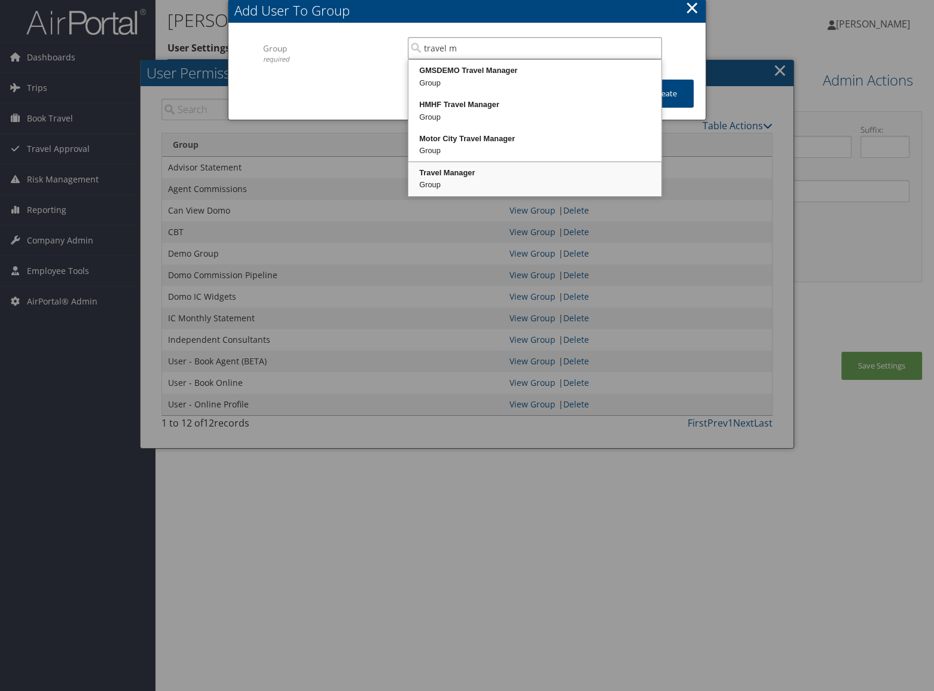
click at [508, 191] on div "Travel Manager Group" at bounding box center [534, 179] width 249 height 31
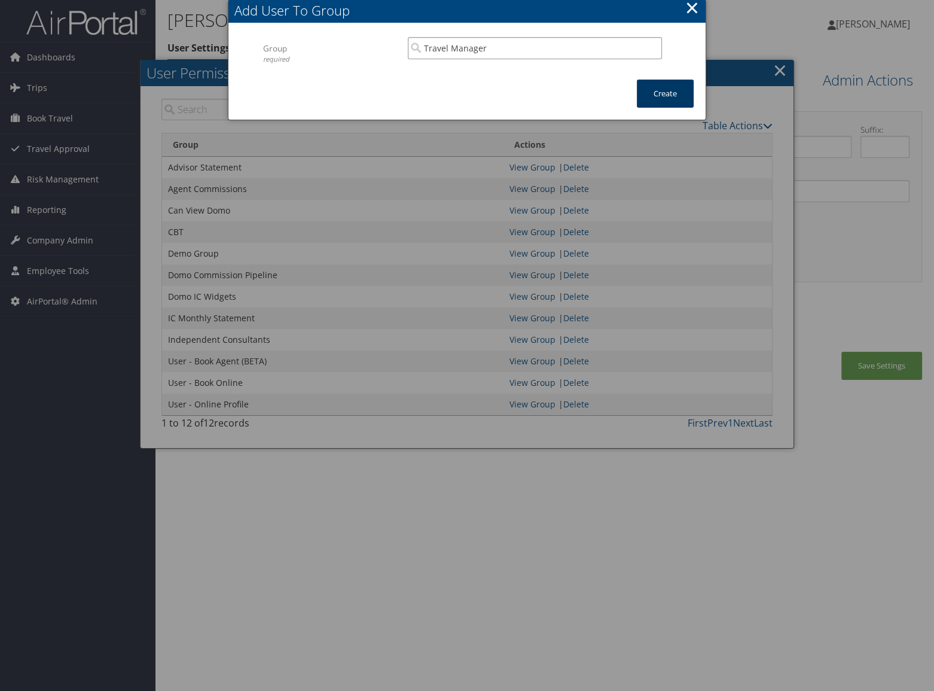
type input "Travel Manager"
click at [657, 102] on button "Create" at bounding box center [665, 94] width 57 height 28
click at [740, 123] on link "Table Actions" at bounding box center [738, 125] width 70 height 13
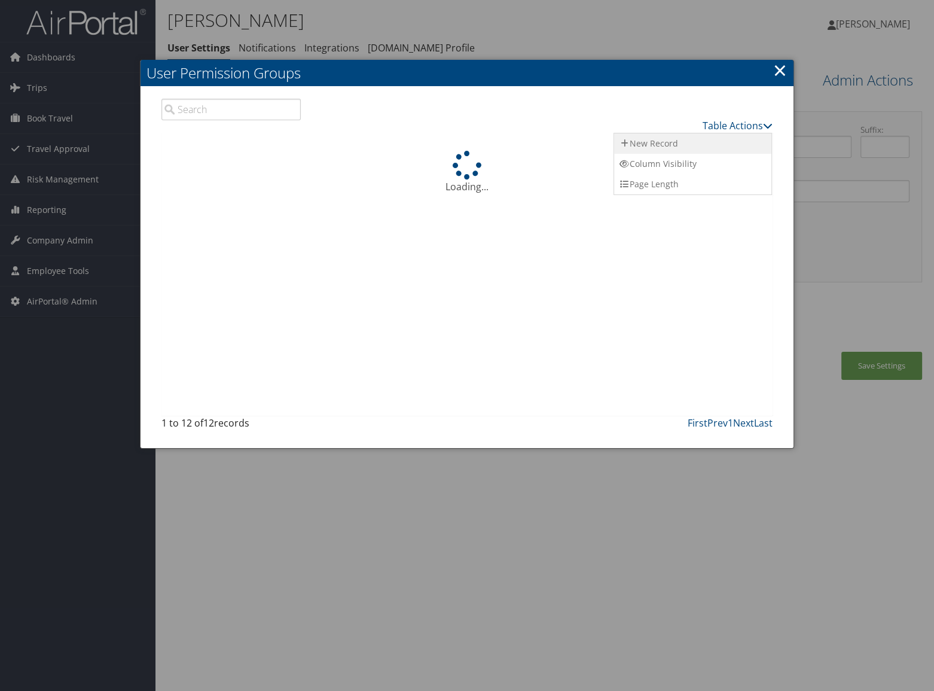
click at [734, 136] on link "New Record" at bounding box center [692, 143] width 157 height 20
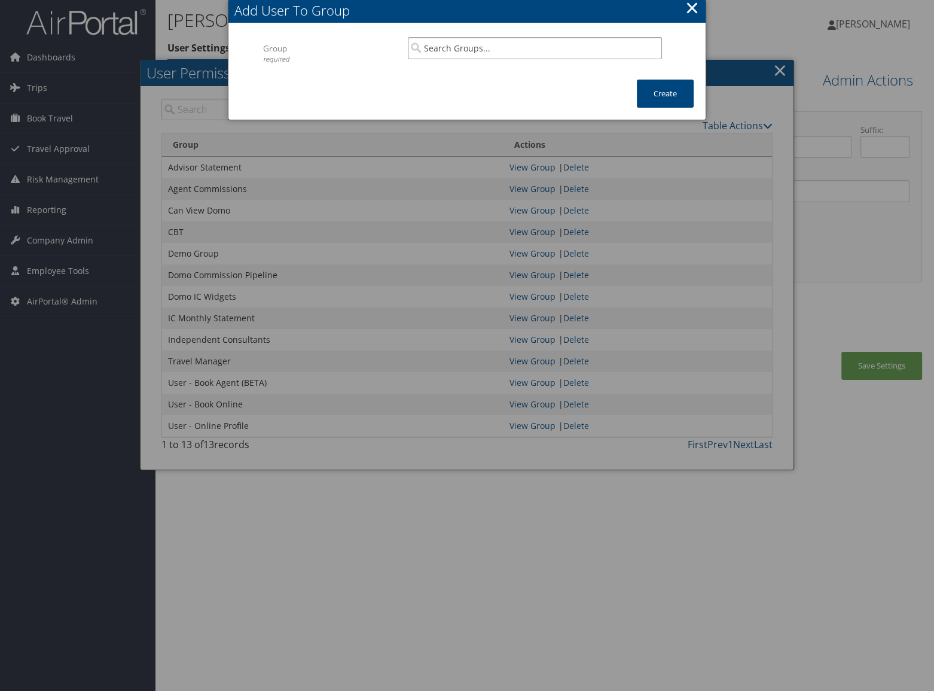
click at [532, 47] on input "search" at bounding box center [535, 48] width 254 height 22
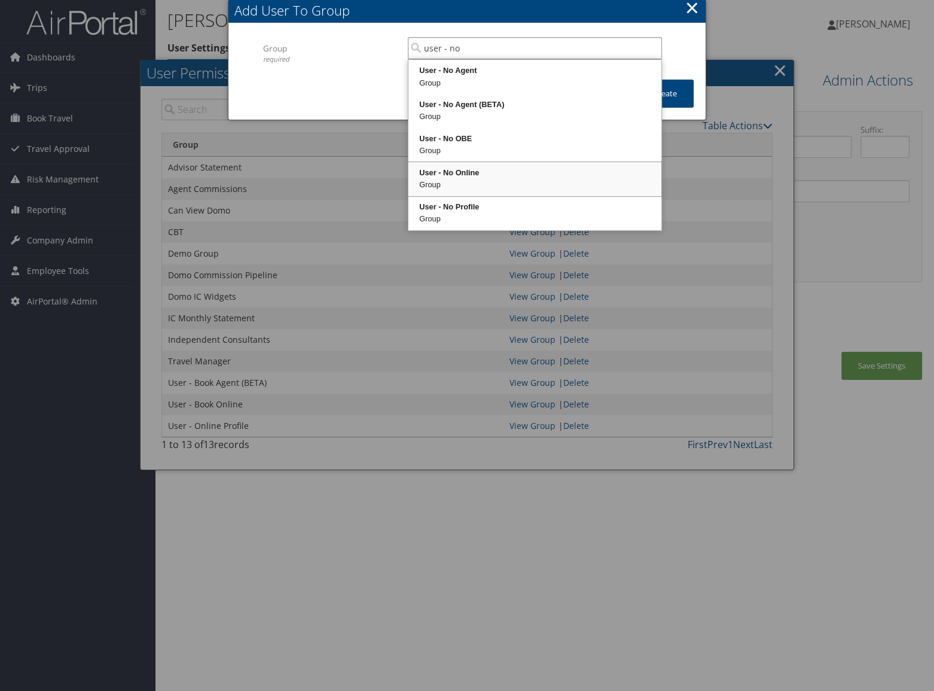
click at [509, 164] on div "User - No Online Group" at bounding box center [534, 179] width 249 height 31
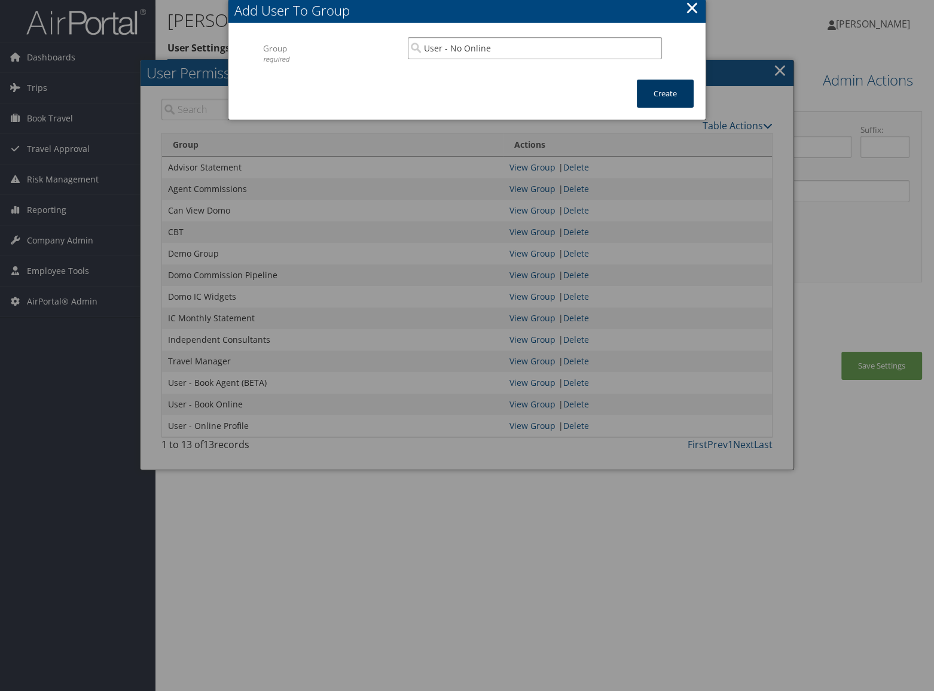
type input "User - No Online"
click at [652, 99] on button "Create" at bounding box center [665, 94] width 57 height 28
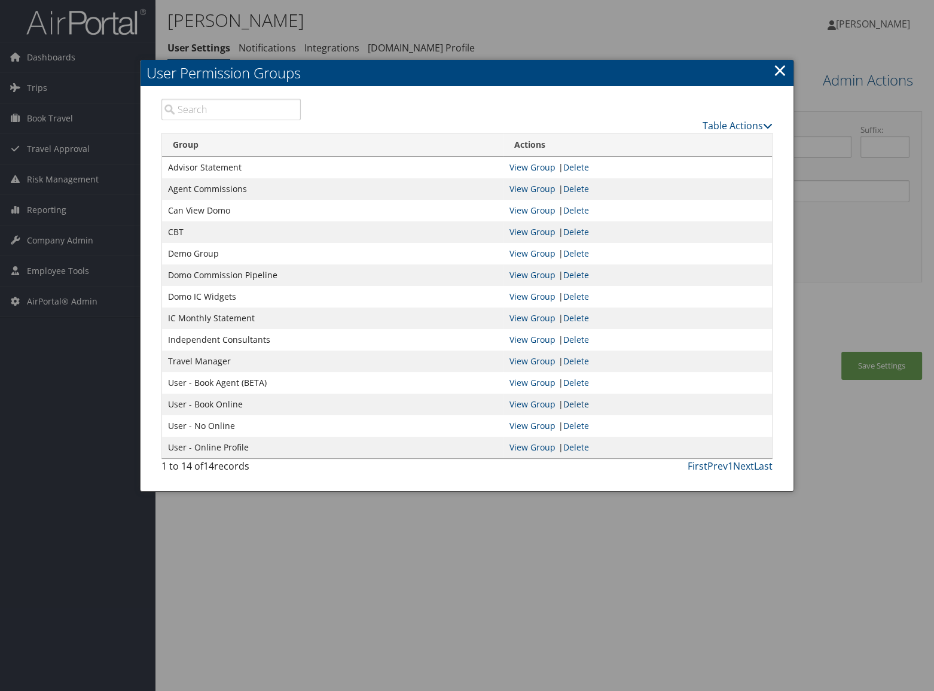
click at [571, 401] on link "Delete" at bounding box center [576, 403] width 26 height 11
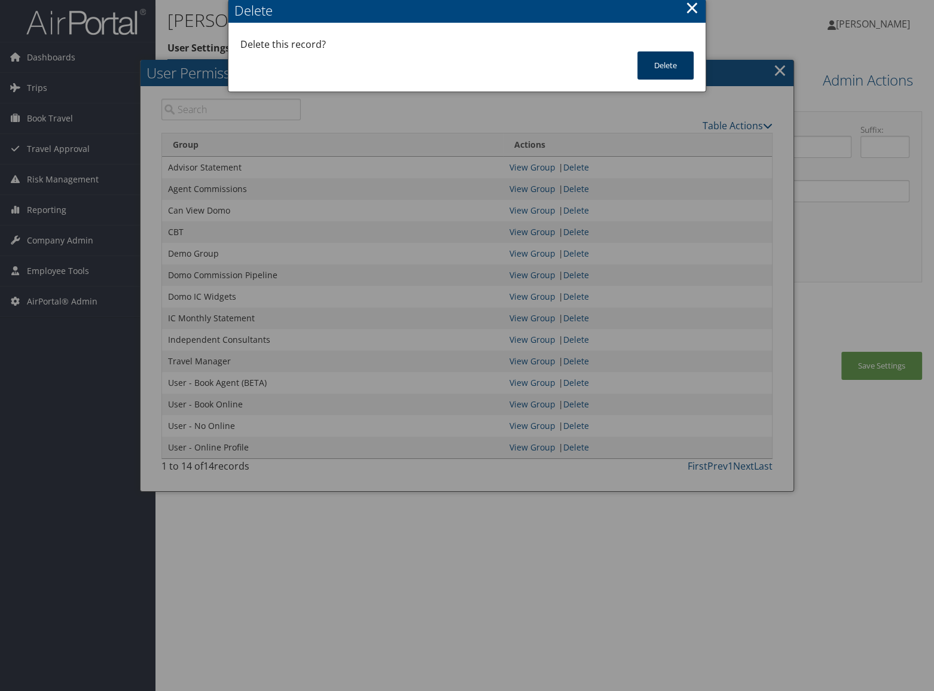
click at [685, 71] on button "Delete" at bounding box center [666, 65] width 56 height 28
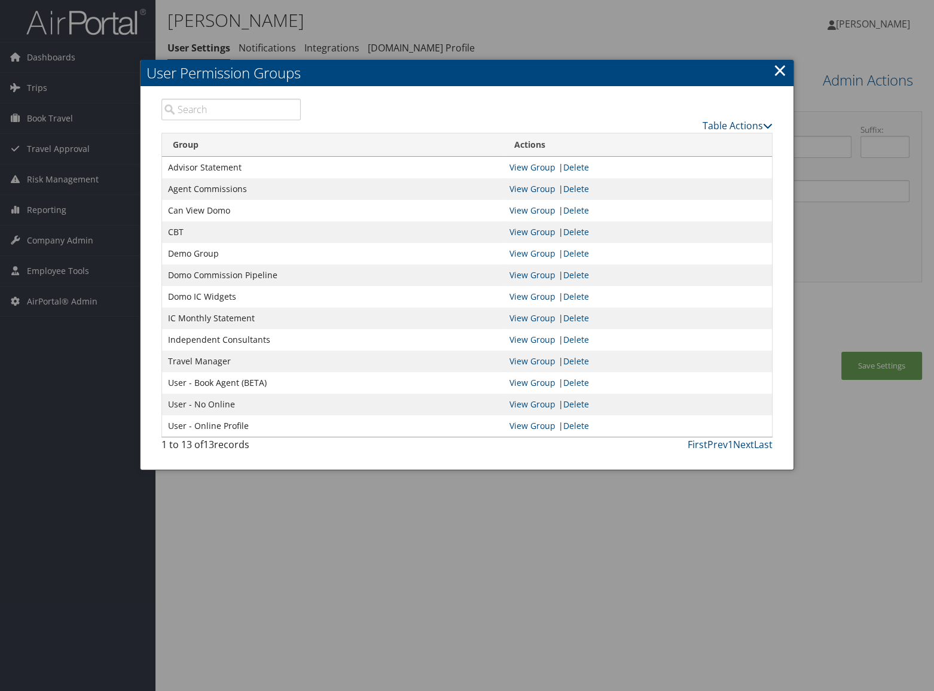
click at [862, 377] on div at bounding box center [467, 345] width 934 height 691
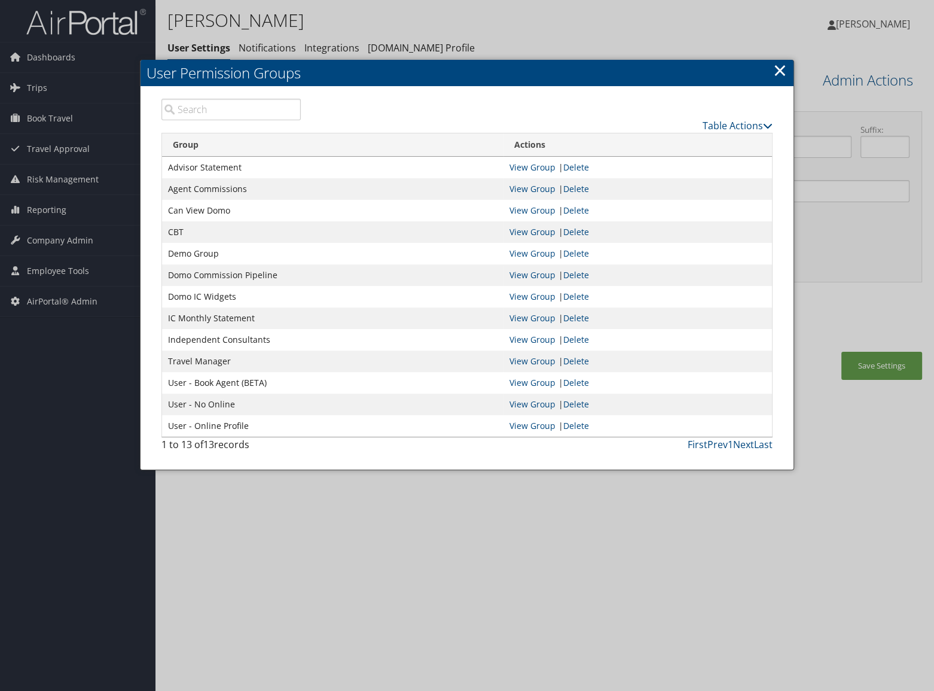
click at [862, 377] on body "Menu Dashboards ► AirPortal 360™ (Manager) AirPortal 360™ (Agent) My Travel Das…" at bounding box center [467, 345] width 934 height 691
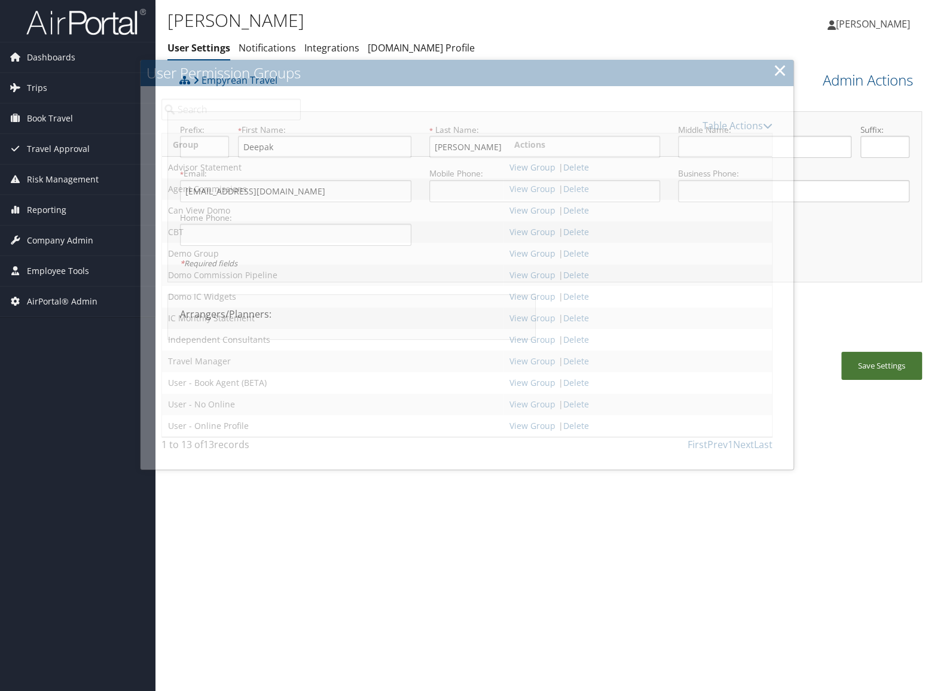
click at [862, 377] on button "Save Settings" at bounding box center [881, 366] width 81 height 28
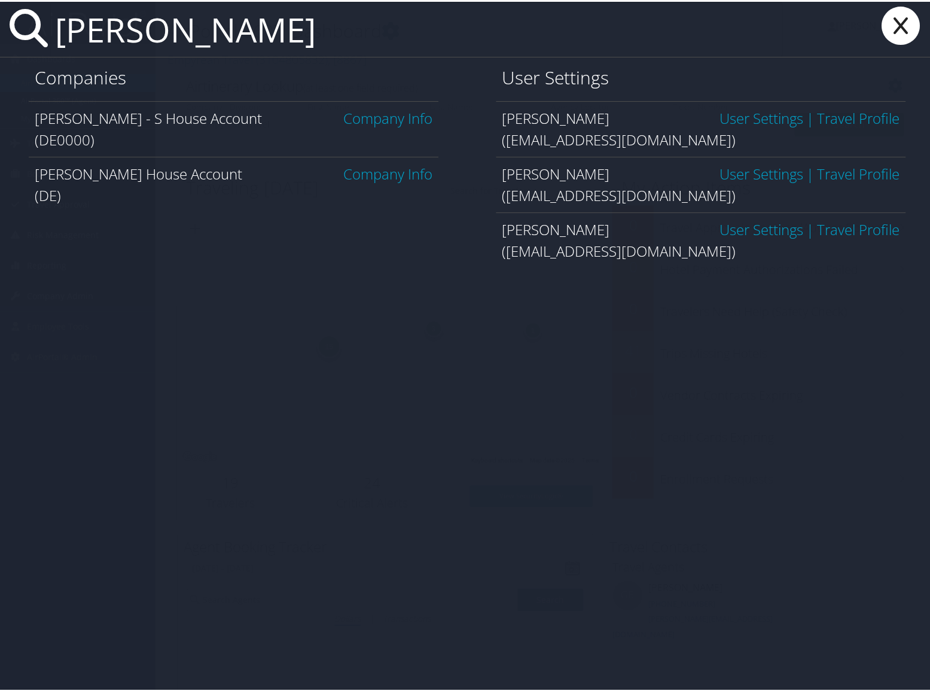
type input "donna evans"
click at [757, 233] on link "User Settings" at bounding box center [761, 228] width 84 height 20
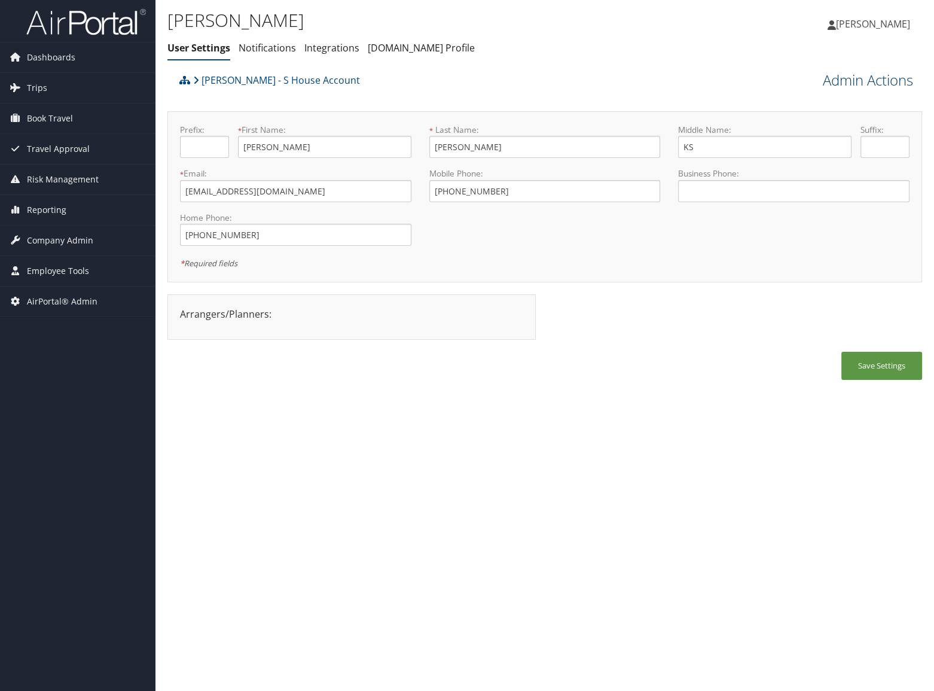
click at [858, 74] on link "Admin Actions" at bounding box center [868, 80] width 90 height 20
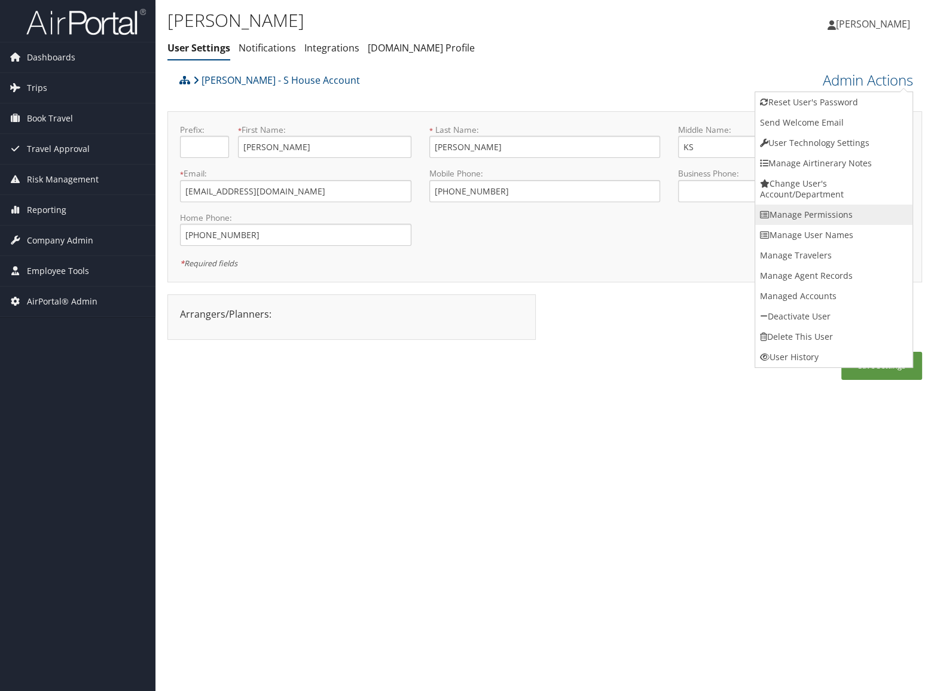
click at [831, 218] on link "Manage Permissions" at bounding box center [833, 215] width 157 height 20
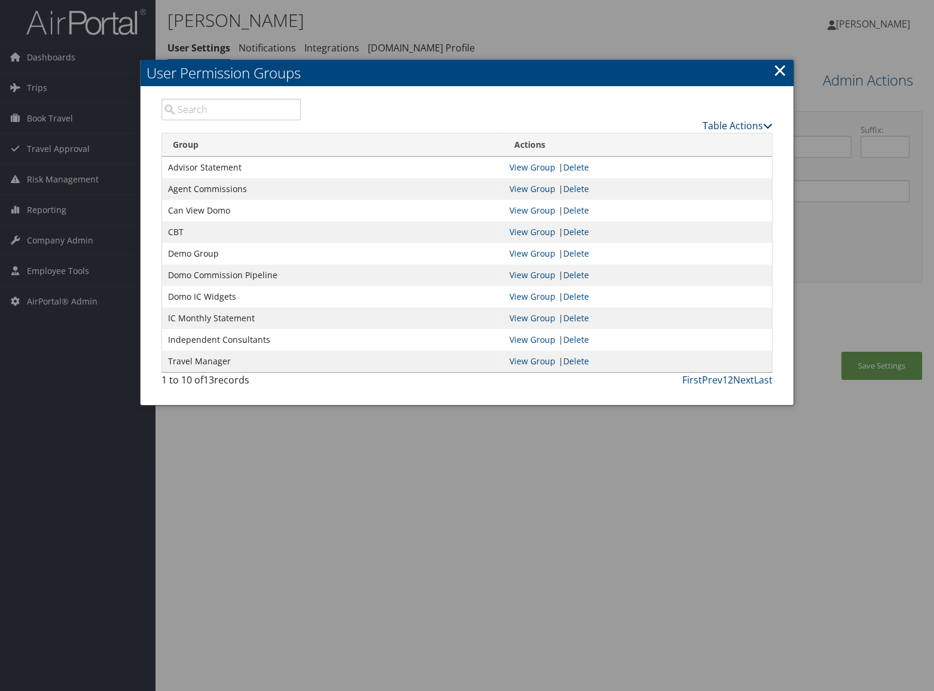
click at [708, 121] on link "Table Actions" at bounding box center [738, 125] width 70 height 13
click at [687, 182] on link "Page Length" at bounding box center [692, 184] width 157 height 20
click at [635, 173] on link "25" at bounding box center [692, 165] width 157 height 20
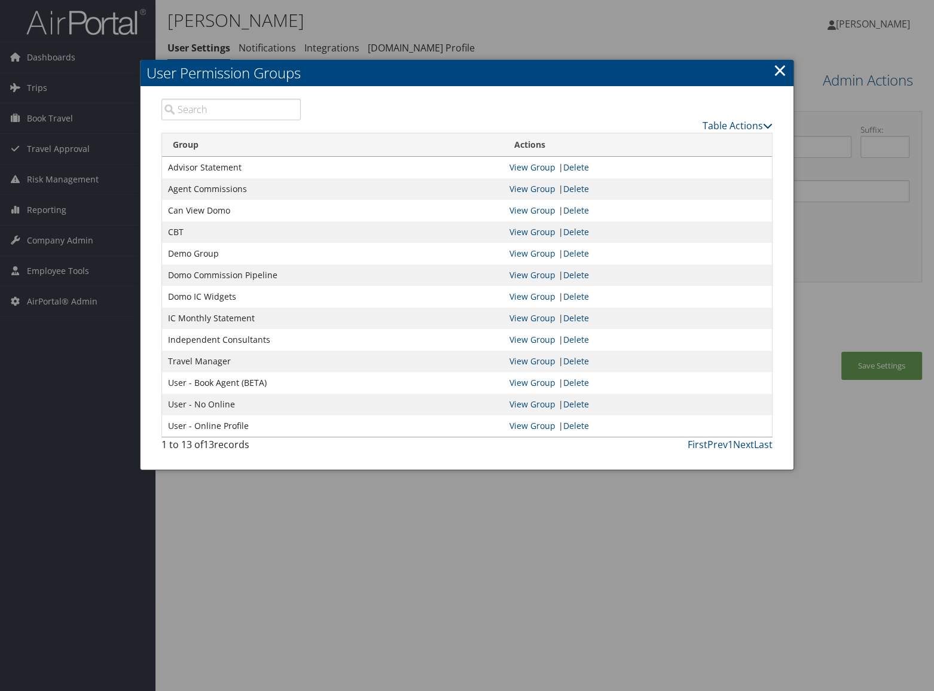
drag, startPoint x: 779, startPoint y: 74, endPoint x: 792, endPoint y: 72, distance: 13.9
click at [779, 74] on link "×" at bounding box center [780, 70] width 14 height 24
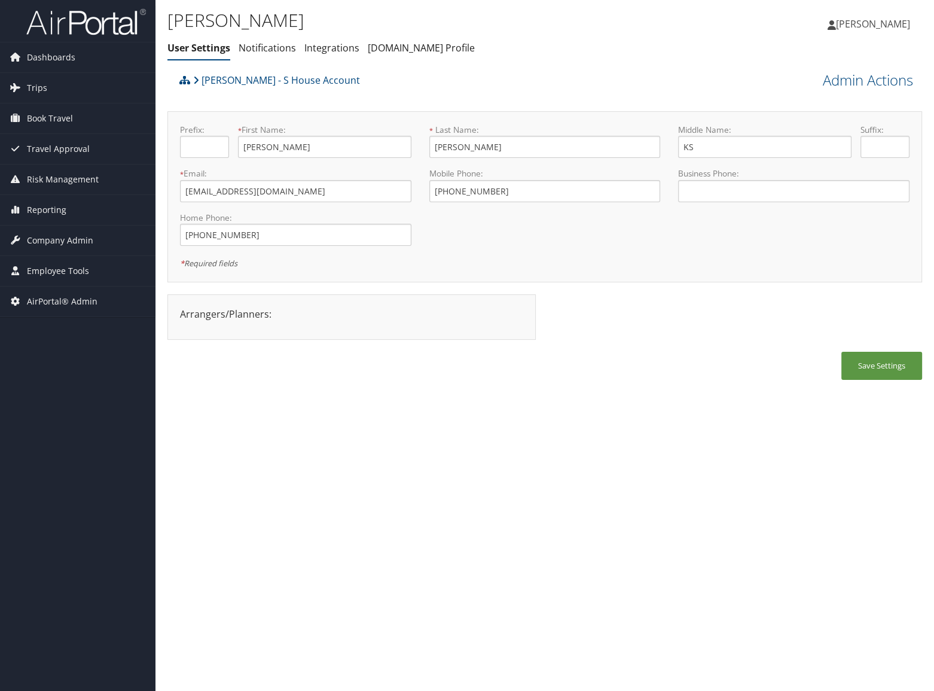
click at [362, 99] on div "[PERSON_NAME] - S House Account" at bounding box center [450, 84] width 548 height 32
